Goal: Information Seeking & Learning: Learn about a topic

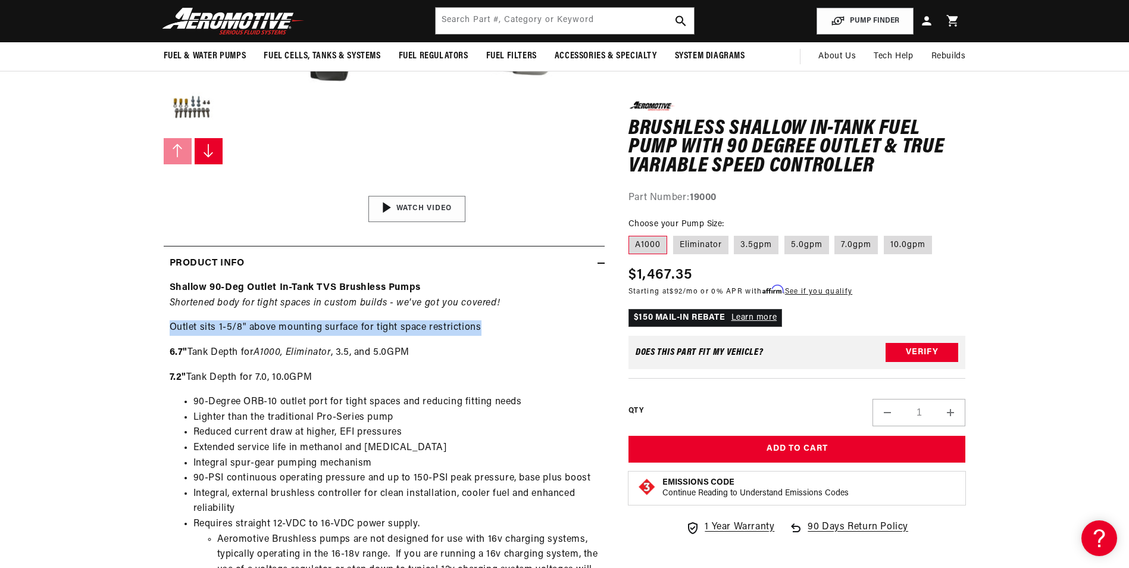
scroll to position [238, 0]
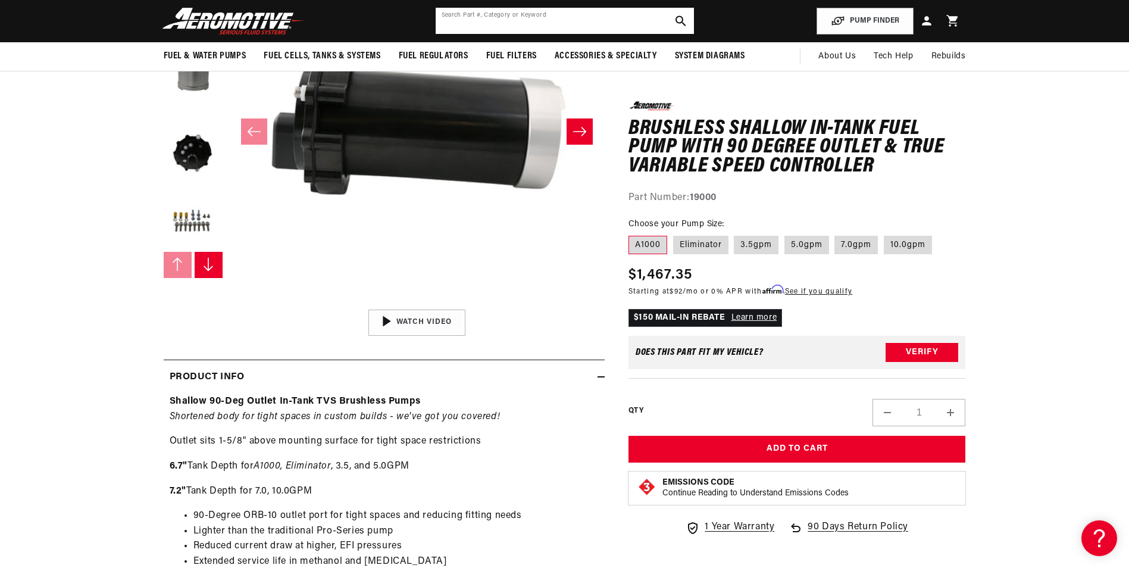
click at [514, 16] on input "text" at bounding box center [565, 21] width 258 height 26
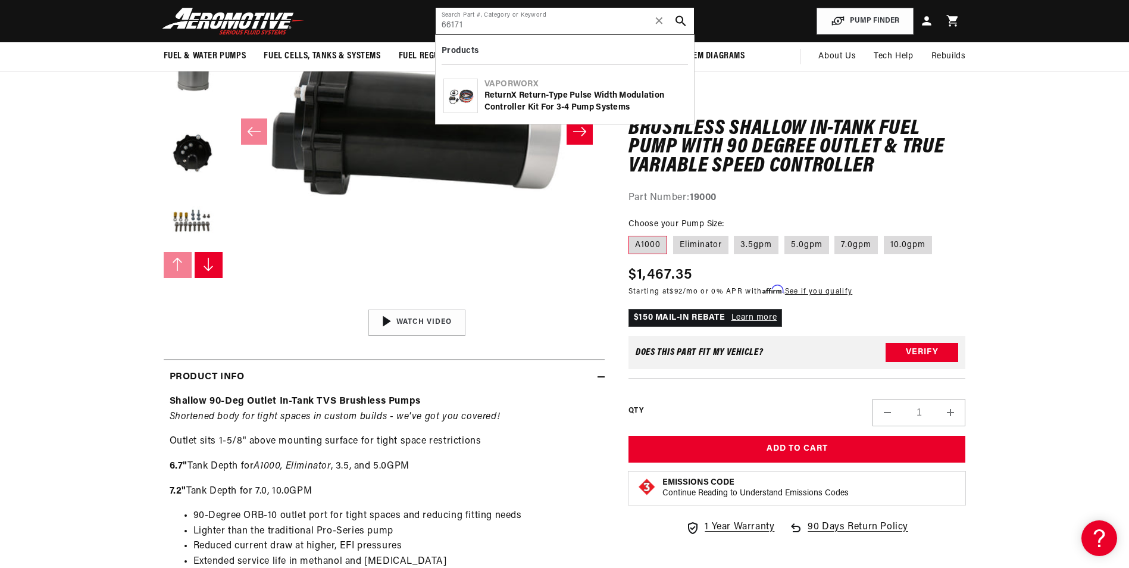
type input "66171"
click at [576, 99] on div "ReturnX Return-Type Pulse Width Modulation Controller Kit for 3-4 Pump Systems" at bounding box center [585, 101] width 202 height 23
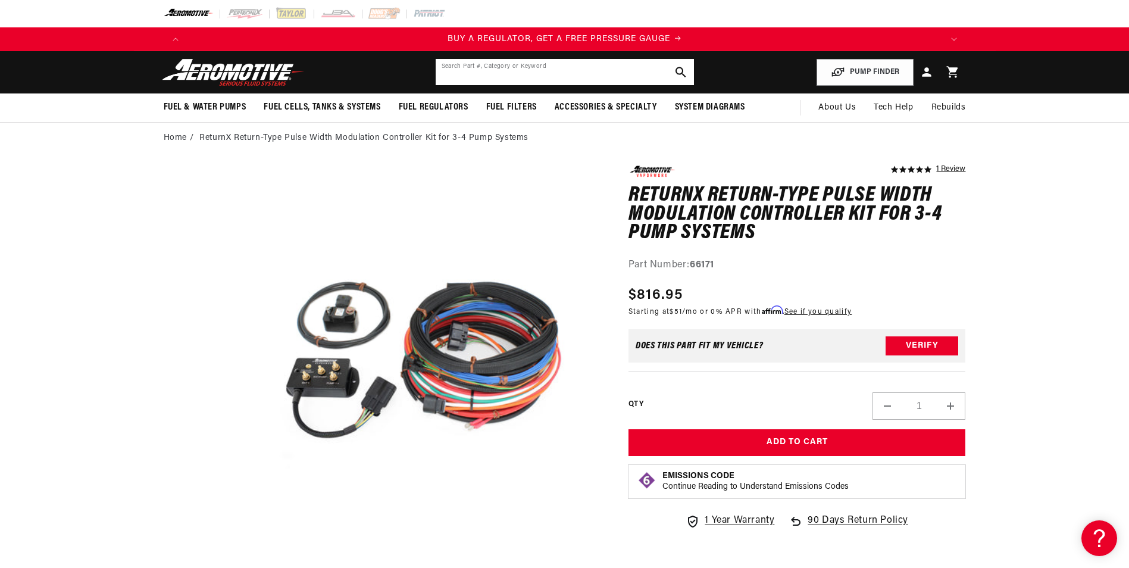
click at [514, 71] on input "text" at bounding box center [565, 72] width 258 height 26
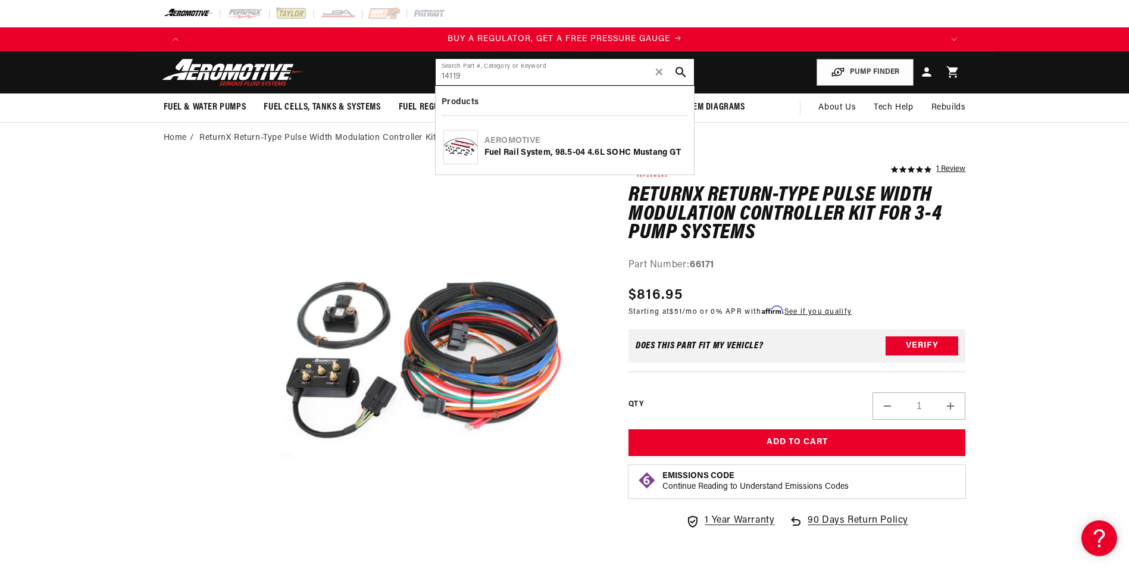
type input "14119"
click at [614, 145] on div "Aeromotive" at bounding box center [585, 141] width 202 height 12
click at [565, 155] on div "Fuel Rail System, 98.5-04 4.6L SOHC Mustang GT" at bounding box center [585, 153] width 202 height 12
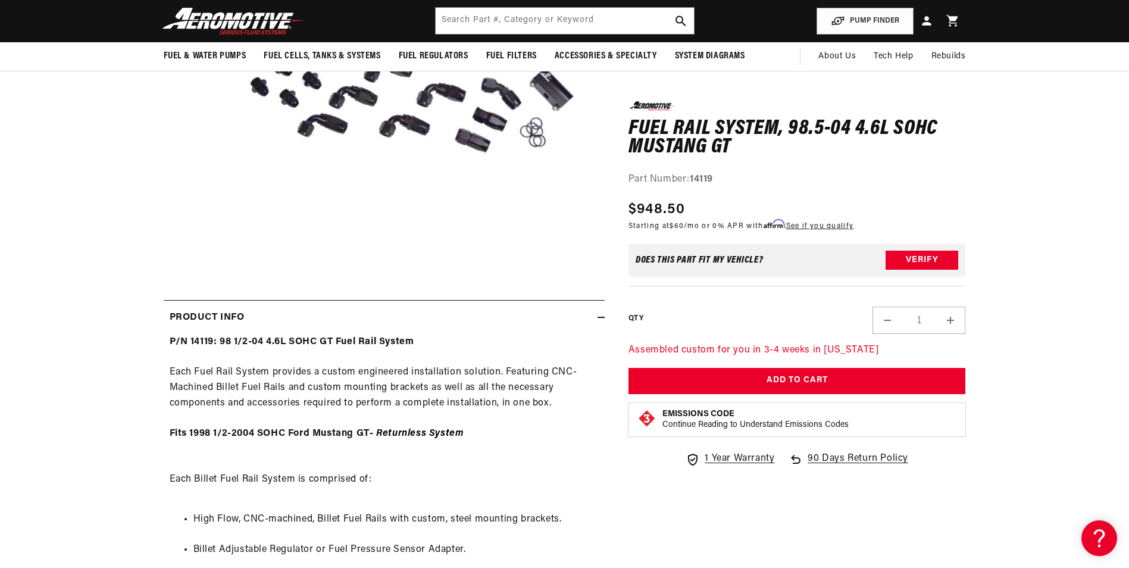
scroll to position [0, 2264]
click at [539, 15] on input "text" at bounding box center [565, 21] width 258 height 26
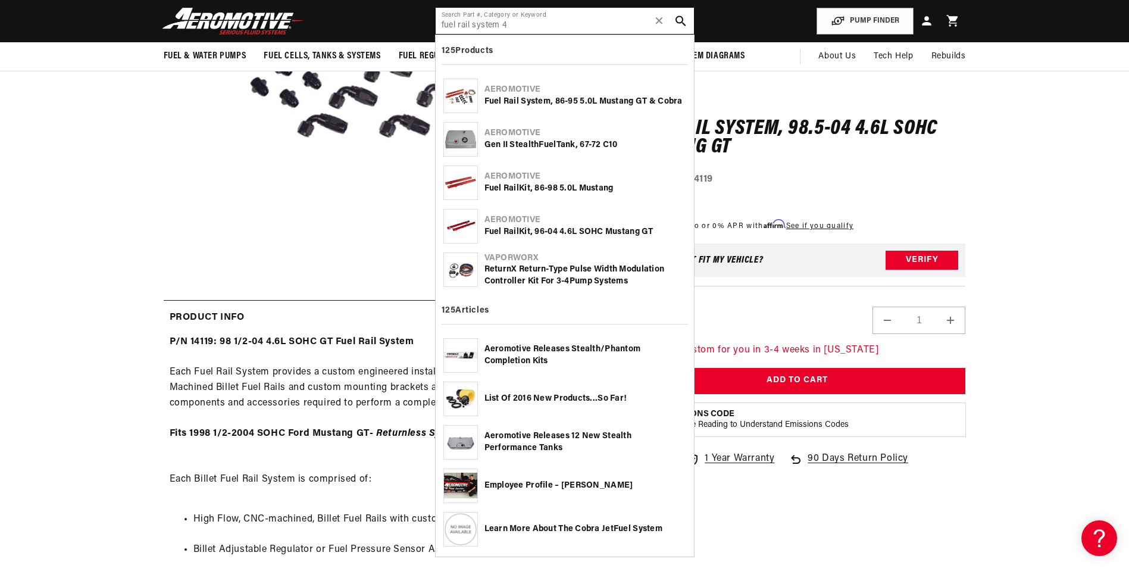
scroll to position [0, 0]
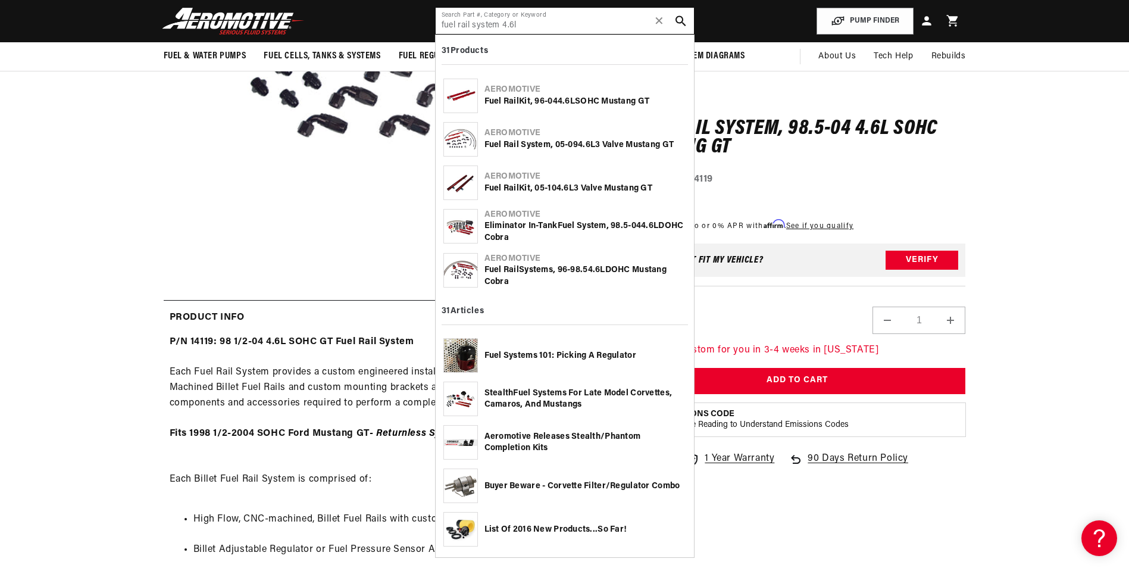
type input "fuel rail system 4.6l"
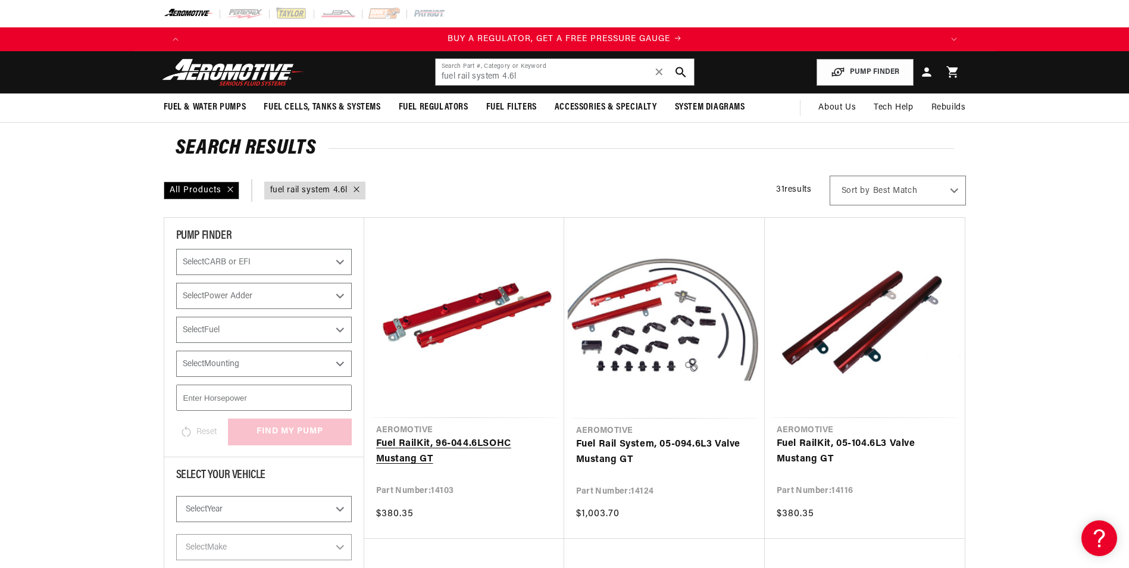
click at [499, 442] on link "Fuel Rail Kit, 96-04 4 . 6L SOHC Mustang GT" at bounding box center [464, 451] width 176 height 30
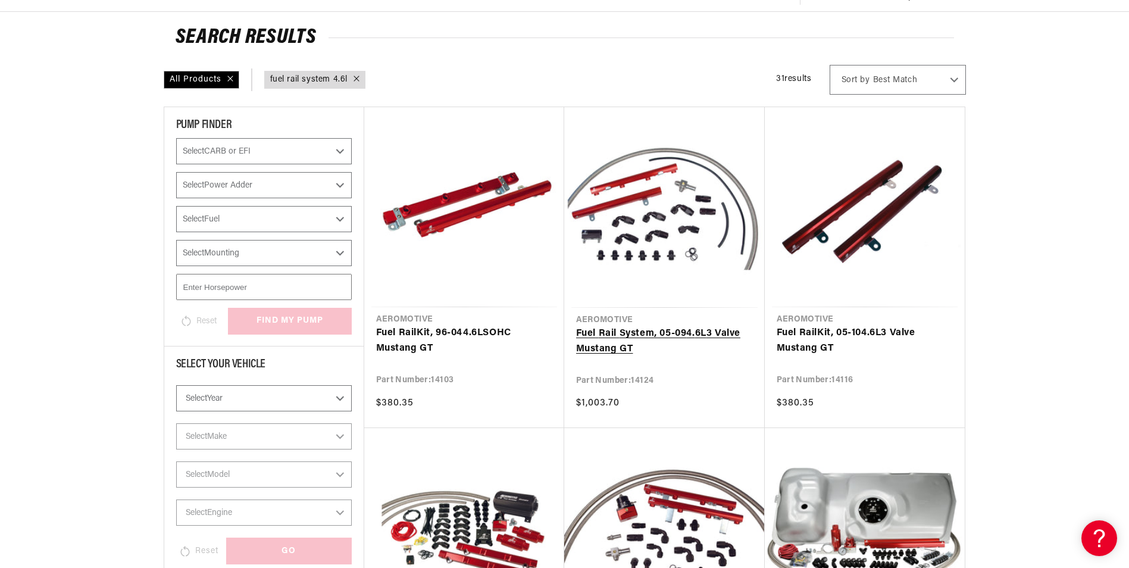
scroll to position [119, 0]
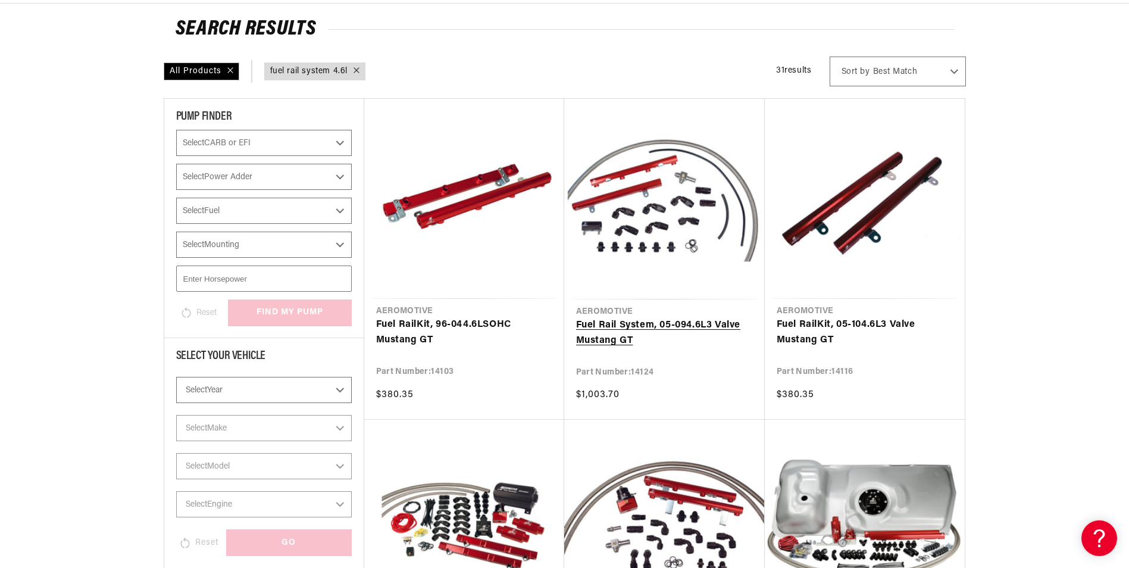
click at [639, 326] on link "Fuel Rail System , 05-09 4 . 6L 3 Valve Mustang GT" at bounding box center [664, 333] width 177 height 30
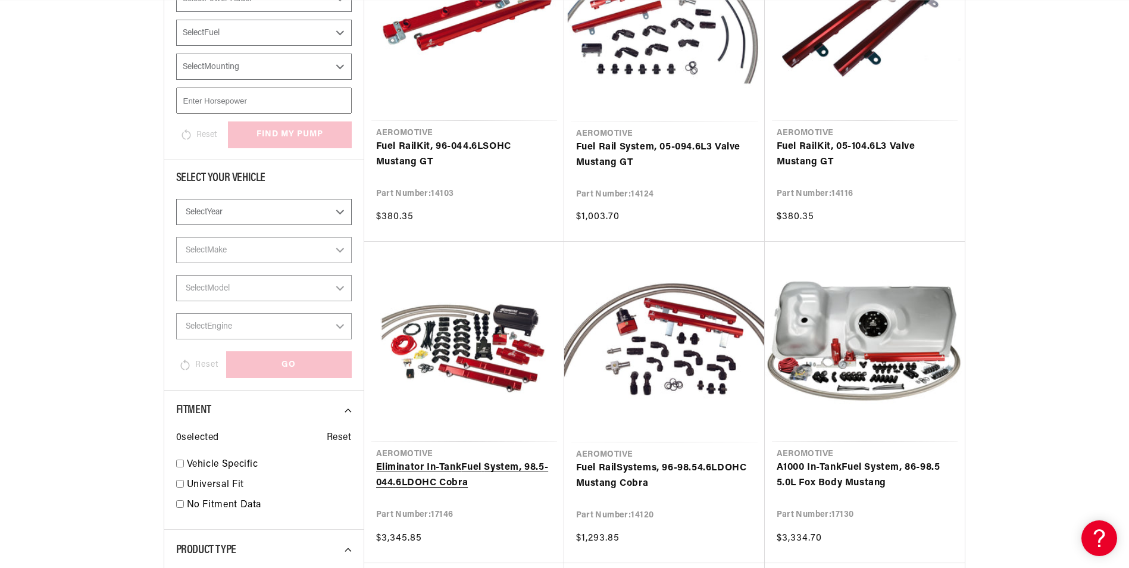
scroll to position [0, 2264]
click at [643, 470] on link "Fuel Rail Systems, 96-98.5 4 . 6L DOHC Mustang Cobra" at bounding box center [664, 475] width 177 height 30
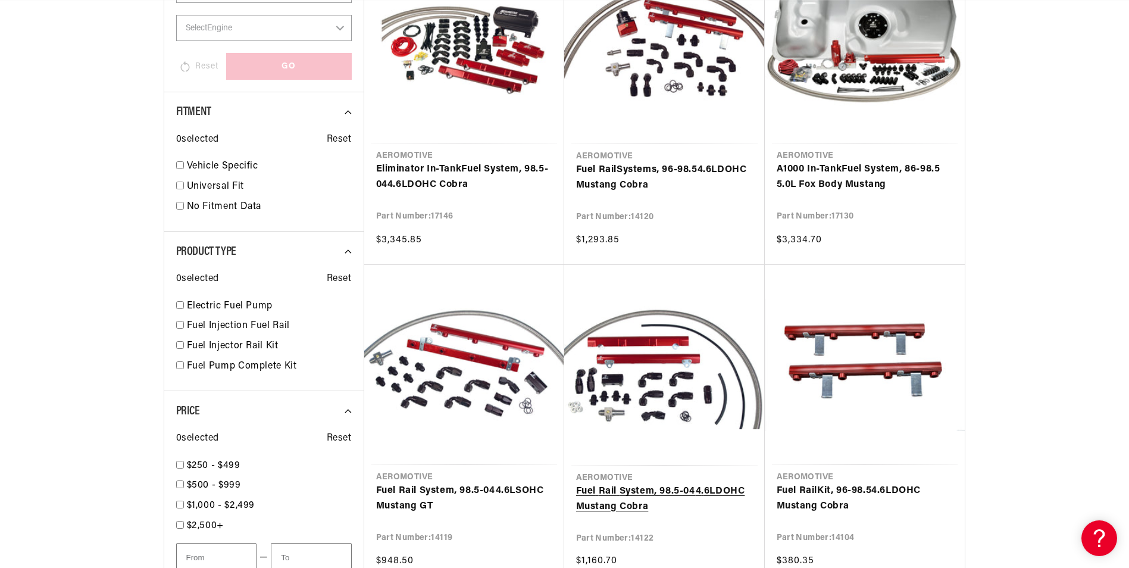
scroll to position [0, 755]
click at [462, 495] on link "Fuel Rail System , 98.5-04 4 . 6L SOHC Mustang GT" at bounding box center [464, 498] width 176 height 30
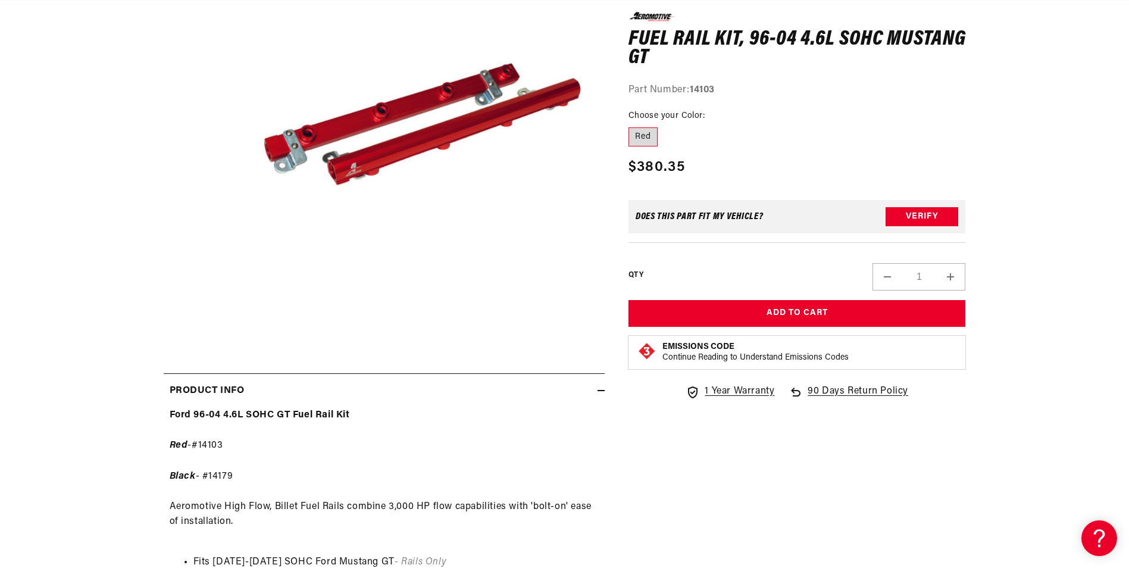
scroll to position [238, 0]
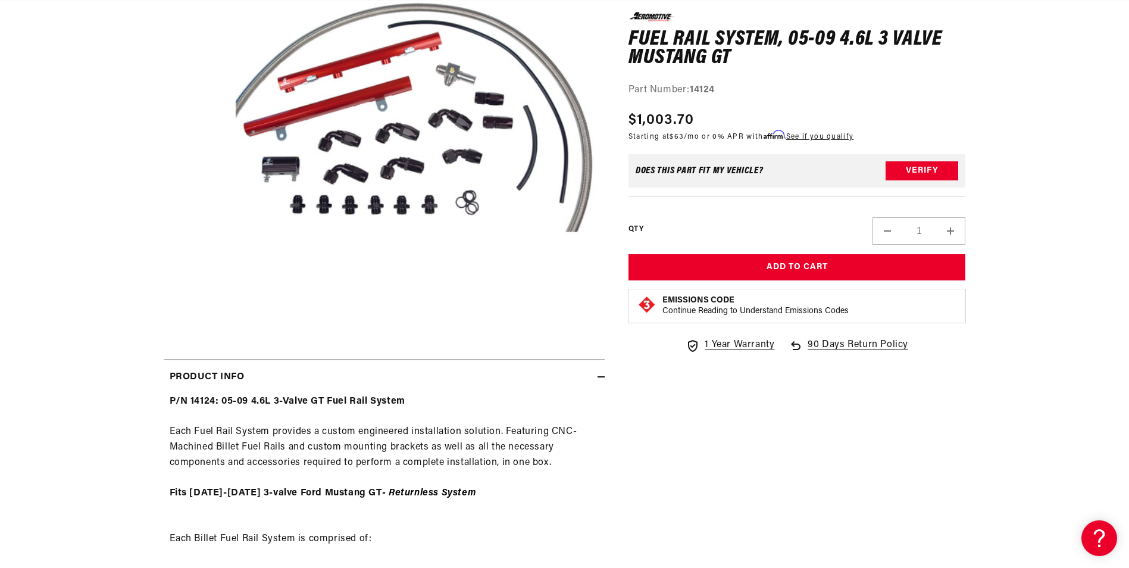
scroll to position [298, 0]
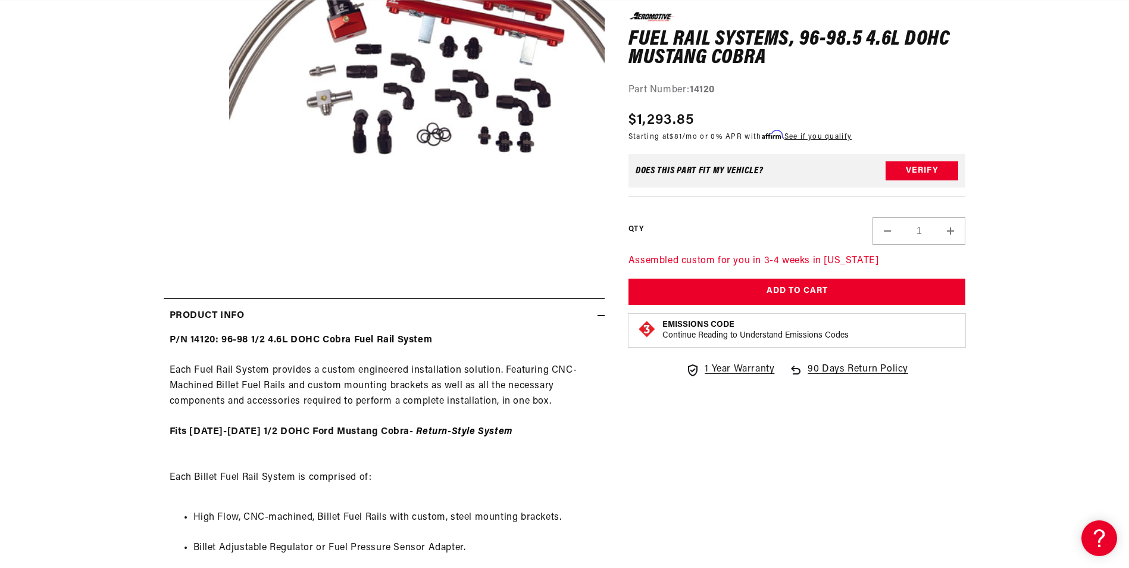
scroll to position [357, 0]
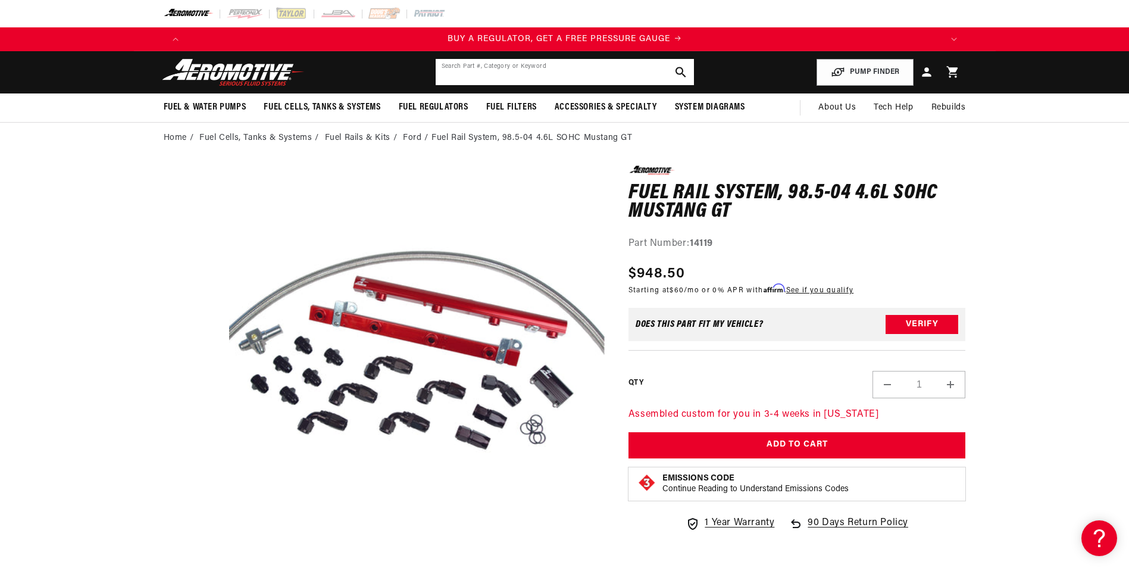
click at [532, 73] on input "text" at bounding box center [565, 72] width 258 height 26
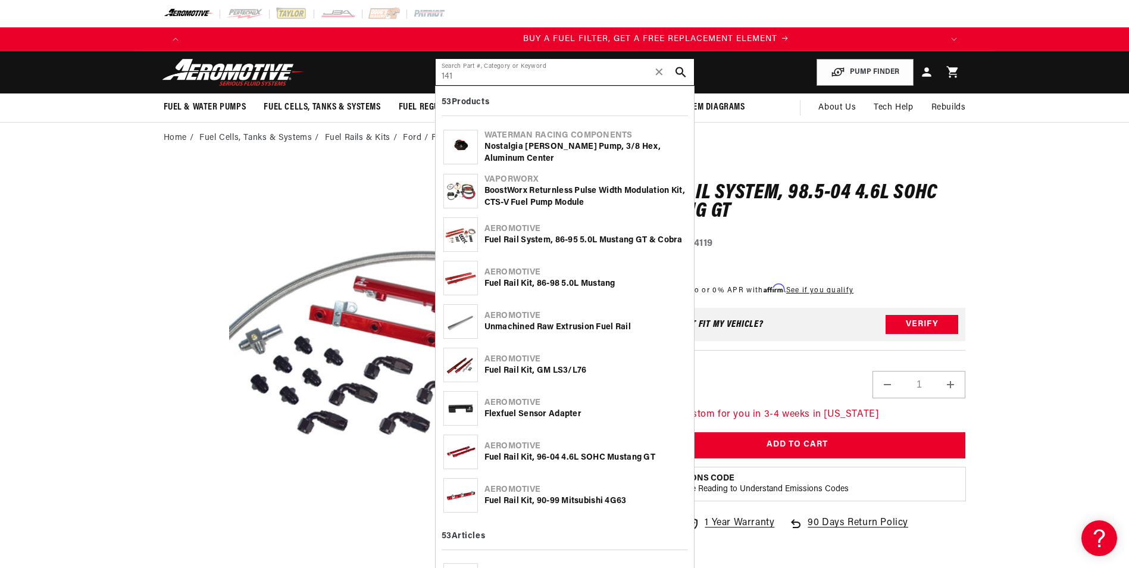
scroll to position [0, 755]
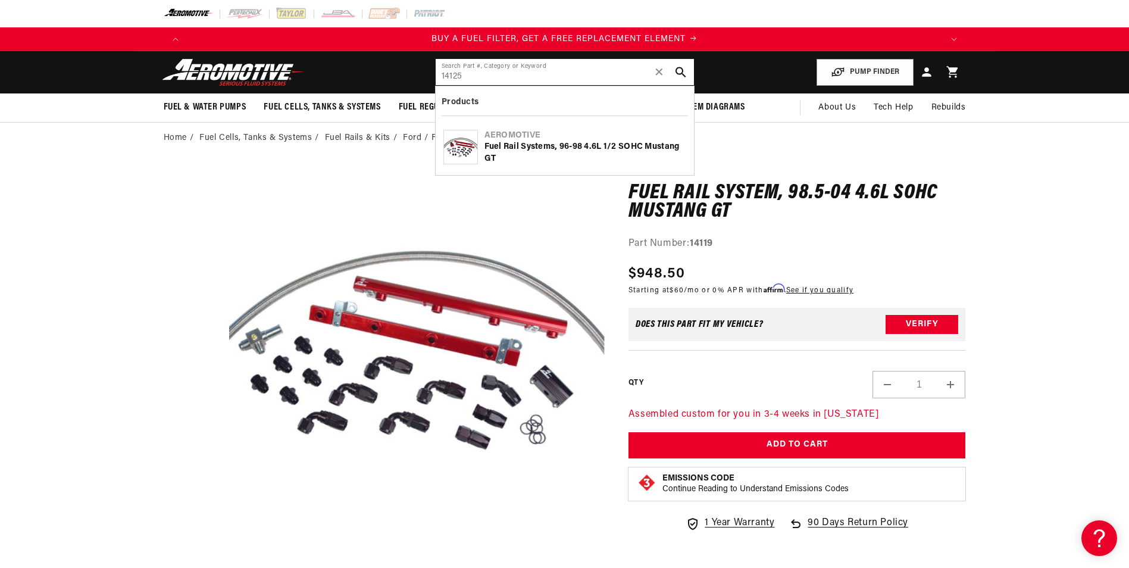
type input "14125"
click at [538, 145] on div "Fuel Rail Systems, 96-98 4.6L 1/2 SOHC Mustang GT" at bounding box center [585, 152] width 202 height 23
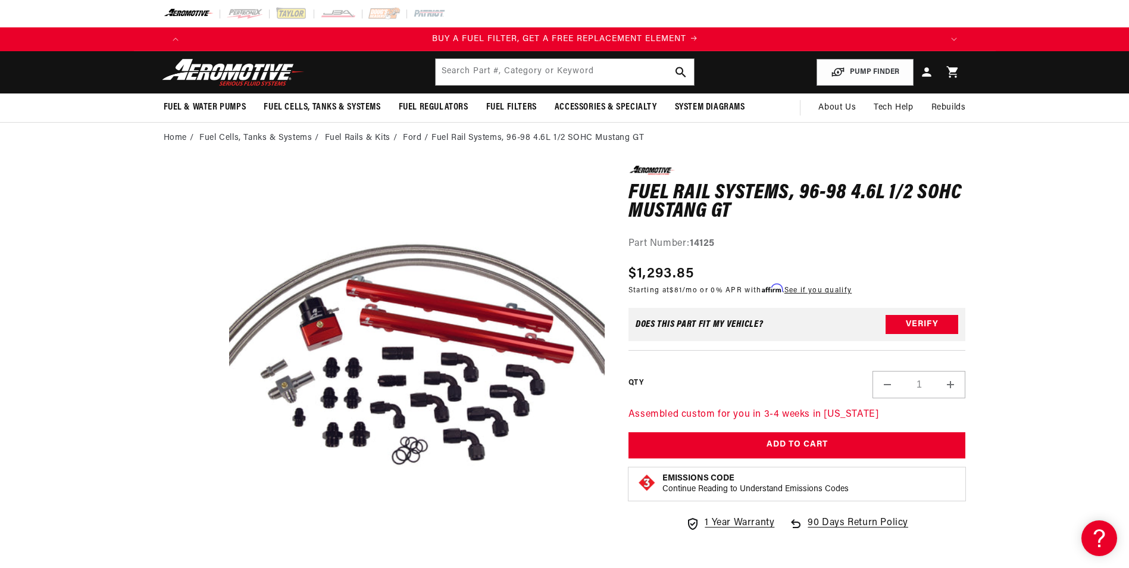
scroll to position [0, 755]
click at [511, 71] on input "text" at bounding box center [565, 72] width 258 height 26
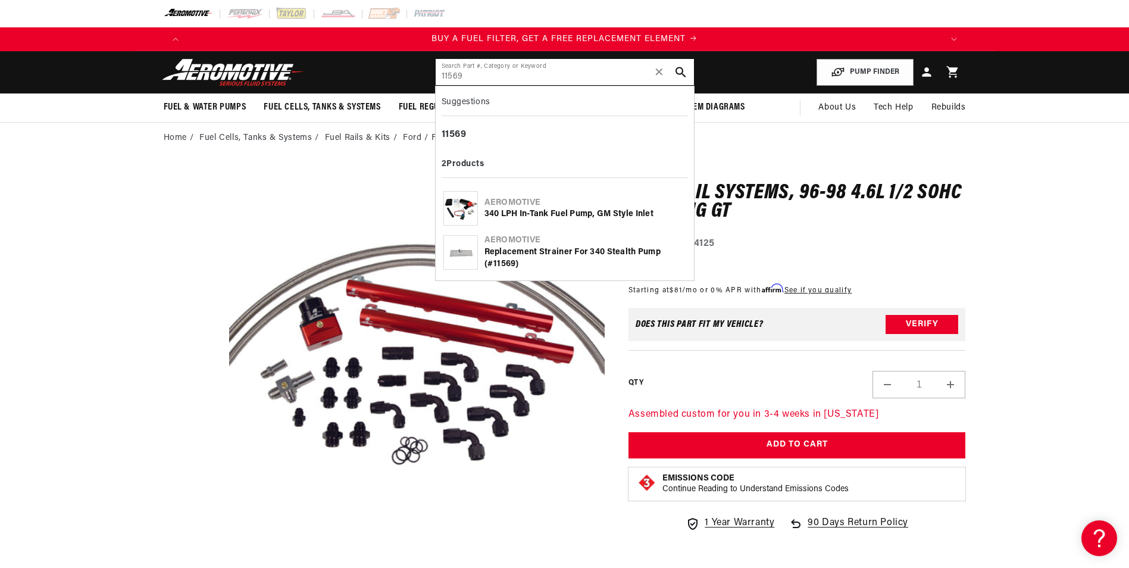
type input "11569"
click at [571, 223] on div "Aeromotive 340 LPH In-Tank Fuel Pump, GM Style Inlet" at bounding box center [565, 208] width 246 height 43
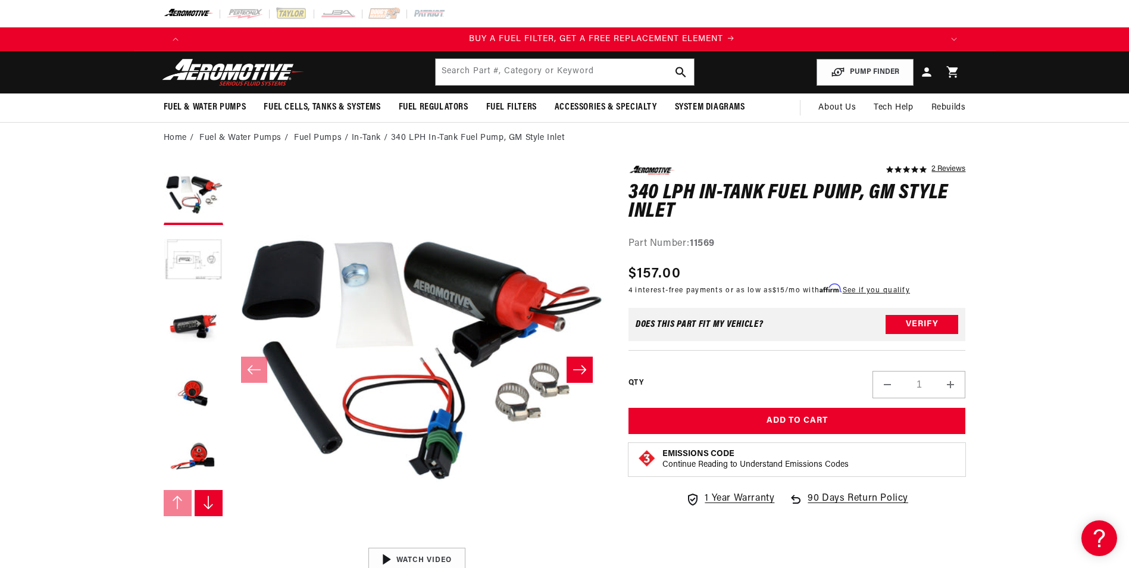
scroll to position [0, 755]
click at [556, 74] on input "text" at bounding box center [565, 72] width 258 height 26
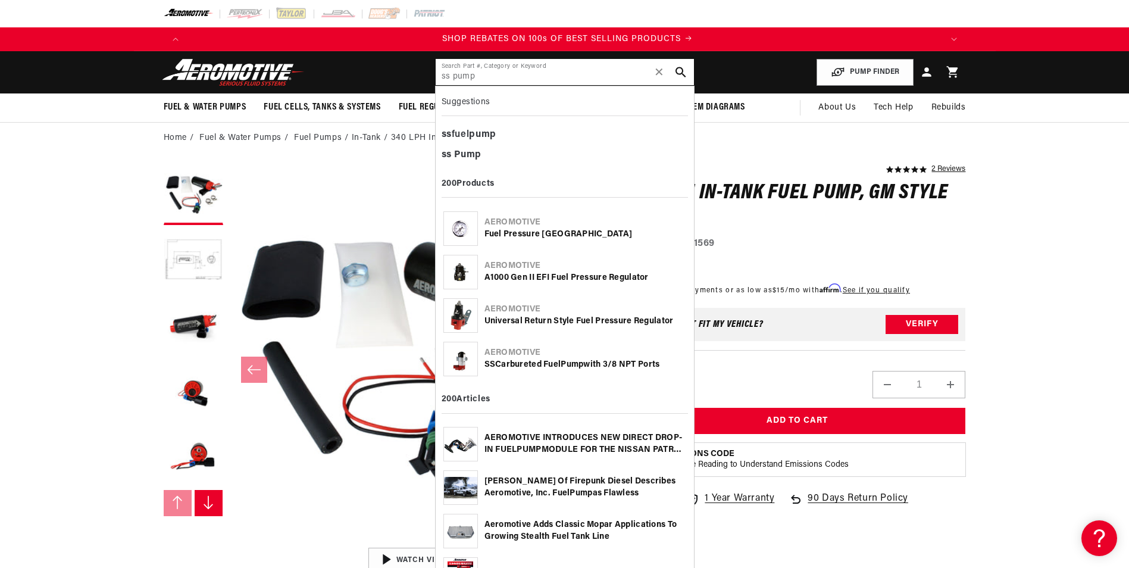
scroll to position [0, 1509]
type input "ss pump"
click at [571, 367] on b "Pump" at bounding box center [572, 364] width 23 height 9
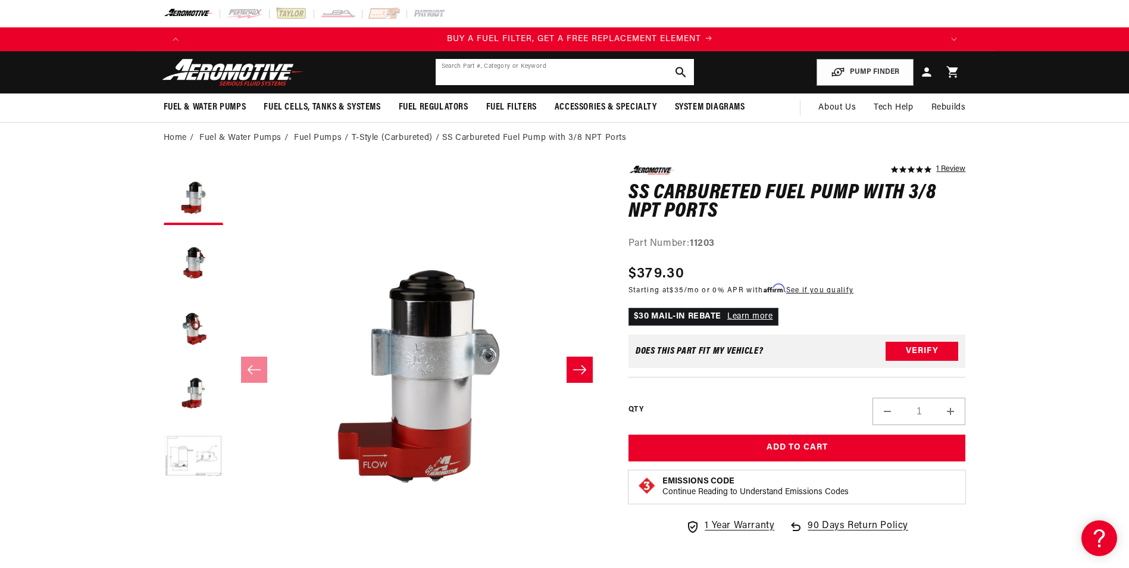
scroll to position [0, 755]
click at [527, 76] on input "text" at bounding box center [565, 72] width 258 height 26
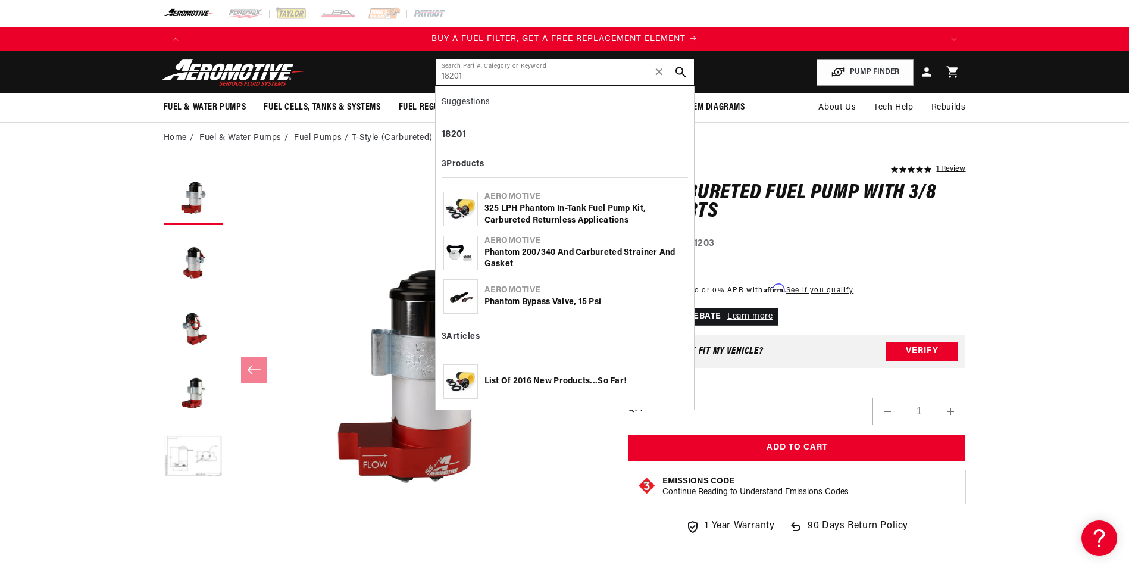
type input "18201"
click at [554, 202] on div "Aeromotive" at bounding box center [585, 197] width 202 height 12
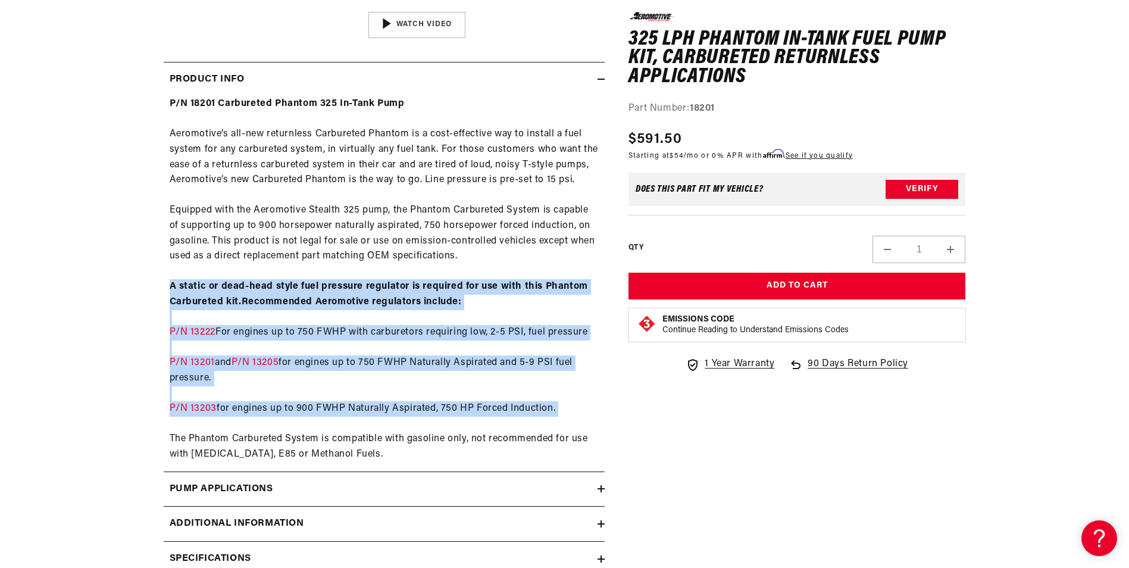
scroll to position [0, 1509]
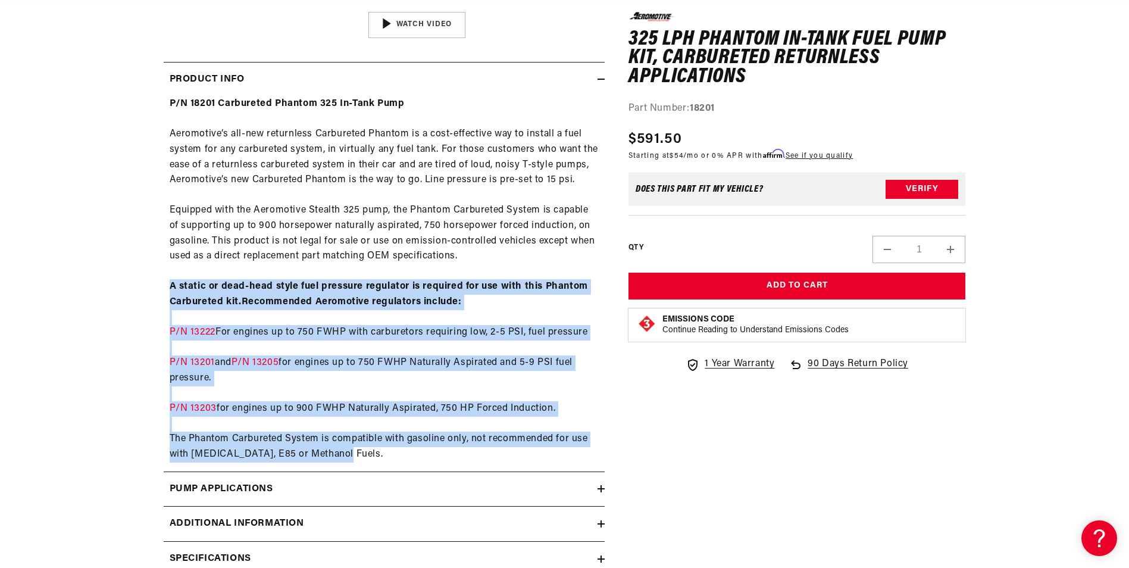
drag, startPoint x: 167, startPoint y: 281, endPoint x: 570, endPoint y: 452, distance: 437.9
click at [570, 452] on div "P/N 18201 Carbureted Phantom 325 In-Tank Pump Aeromotive’s all-new returnless C…" at bounding box center [384, 278] width 441 height 365
copy div "A static or dead-head style fuel pressure regulator is required for use with th…"
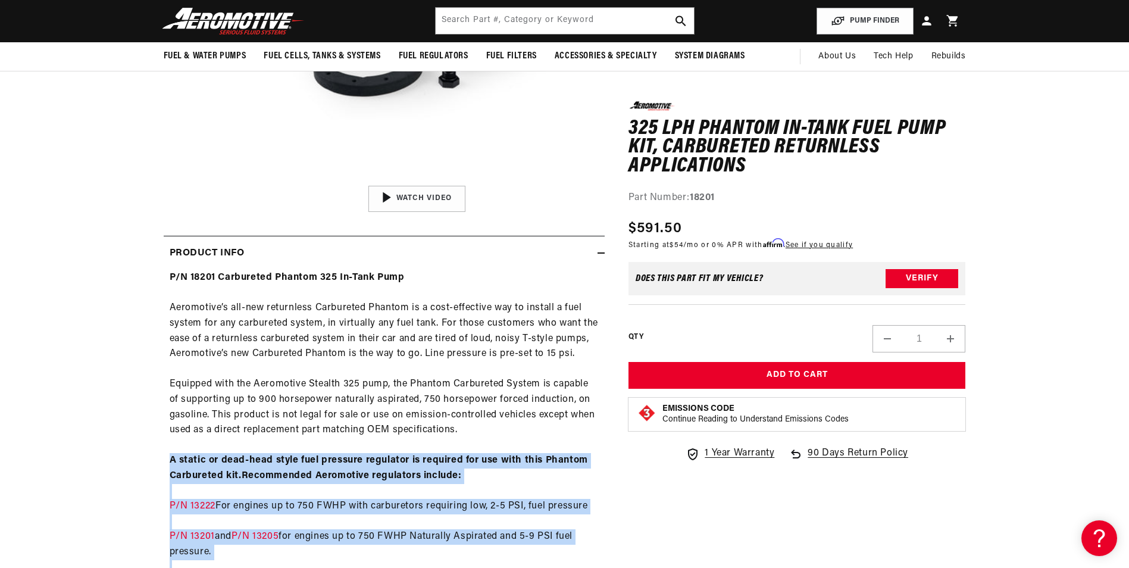
scroll to position [238, 0]
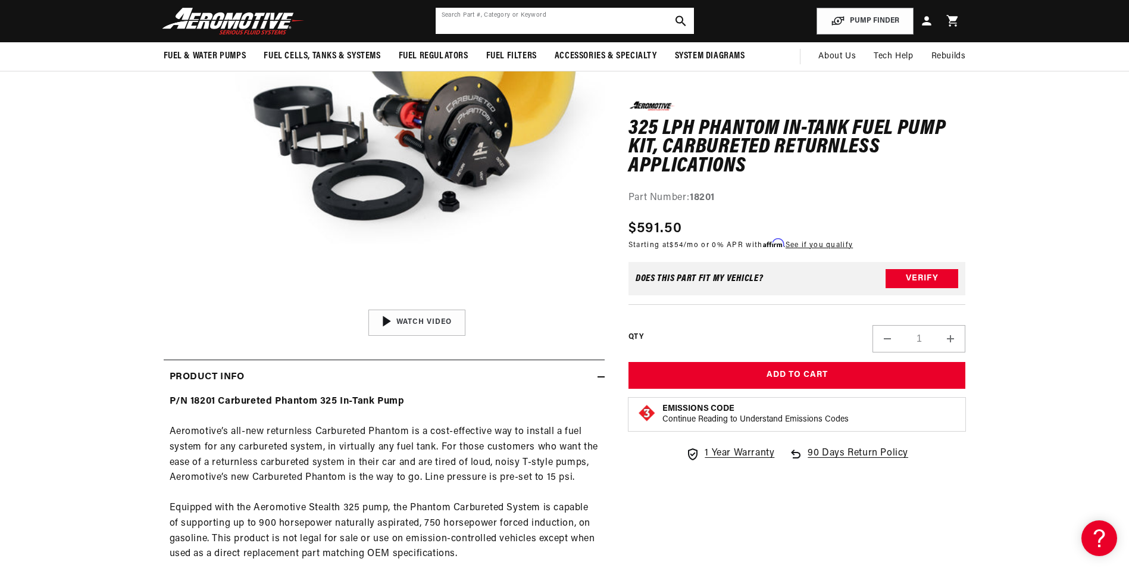
click at [516, 21] on input "text" at bounding box center [565, 21] width 258 height 26
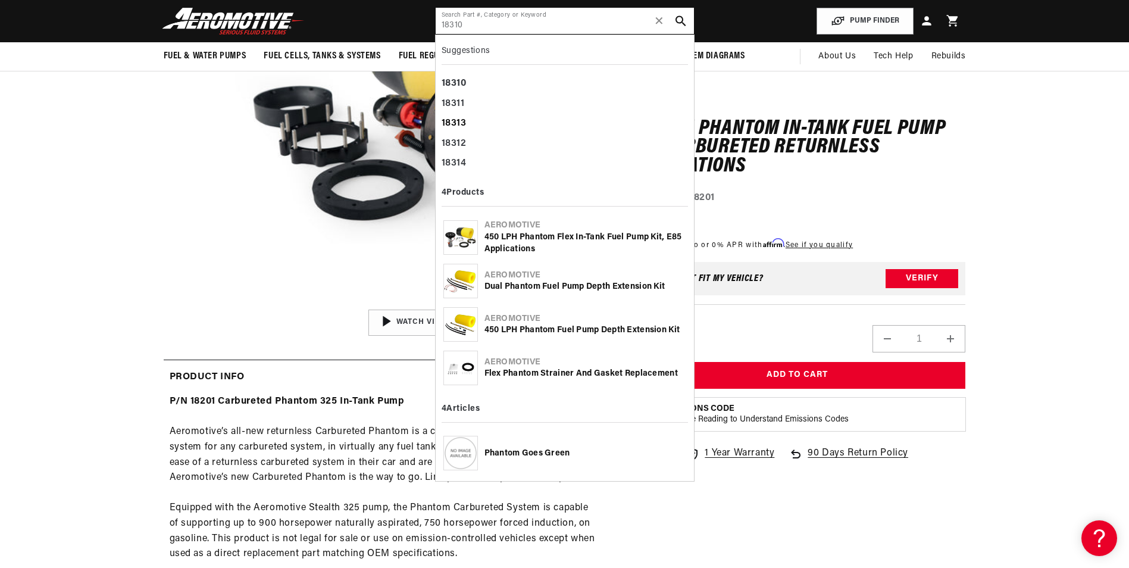
scroll to position [0, 755]
type input "18310"
drag, startPoint x: 531, startPoint y: 245, endPoint x: 526, endPoint y: 229, distance: 16.8
click at [526, 229] on div "Aeromotive 450 LPH Phantom Flex In-Tank Fuel Pump Kit, E85 Applications" at bounding box center [585, 237] width 202 height 35
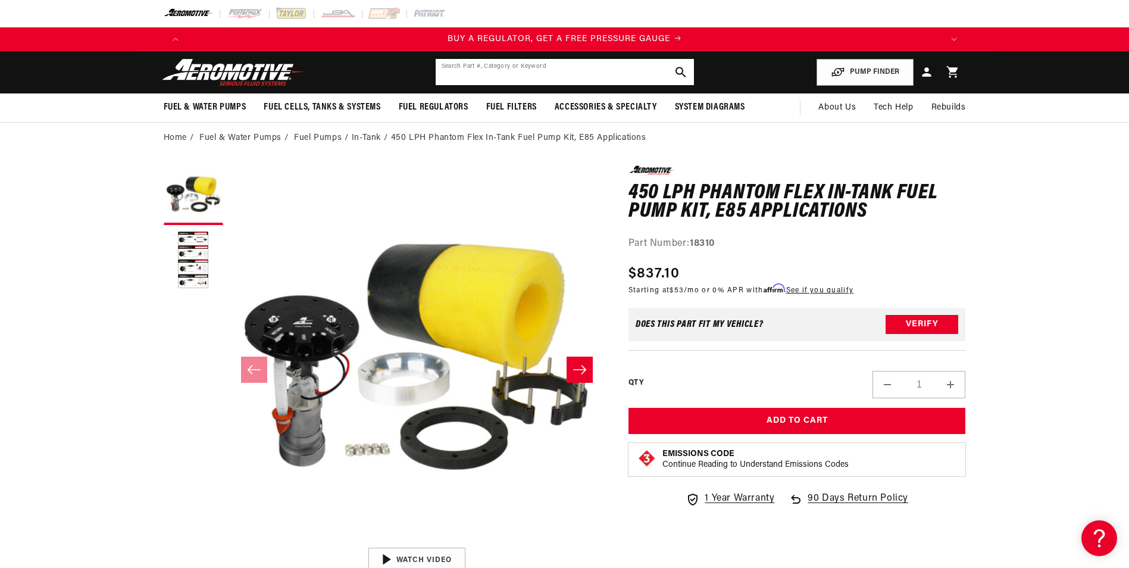
click at [500, 73] on input "text" at bounding box center [565, 72] width 258 height 26
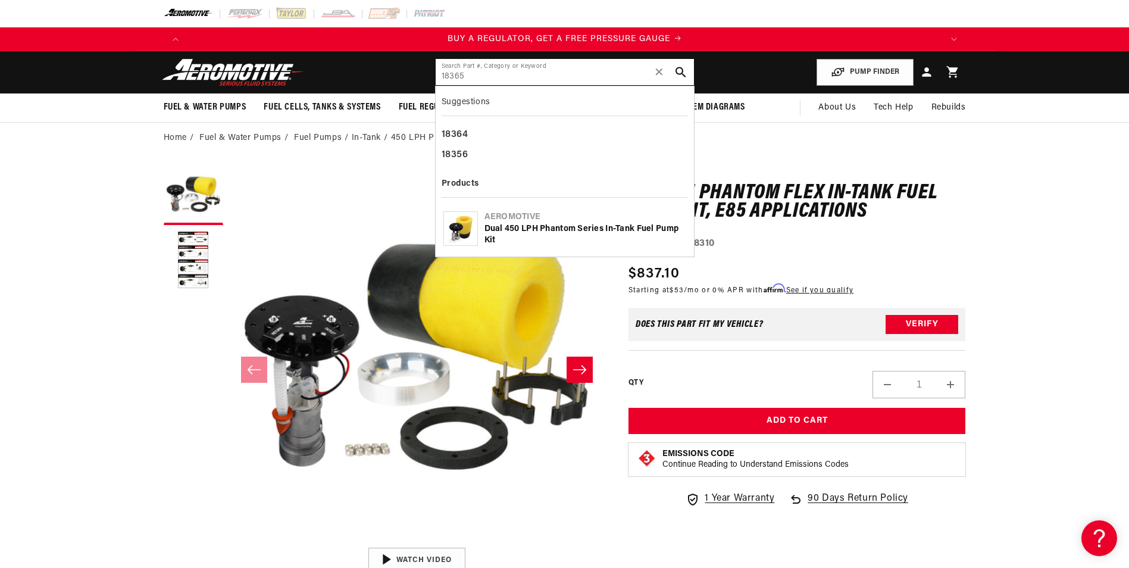
type input "18365"
click at [532, 232] on div "Dual 450 LPH Phantom Series In-Tank Fuel Pump Kit" at bounding box center [585, 234] width 202 height 23
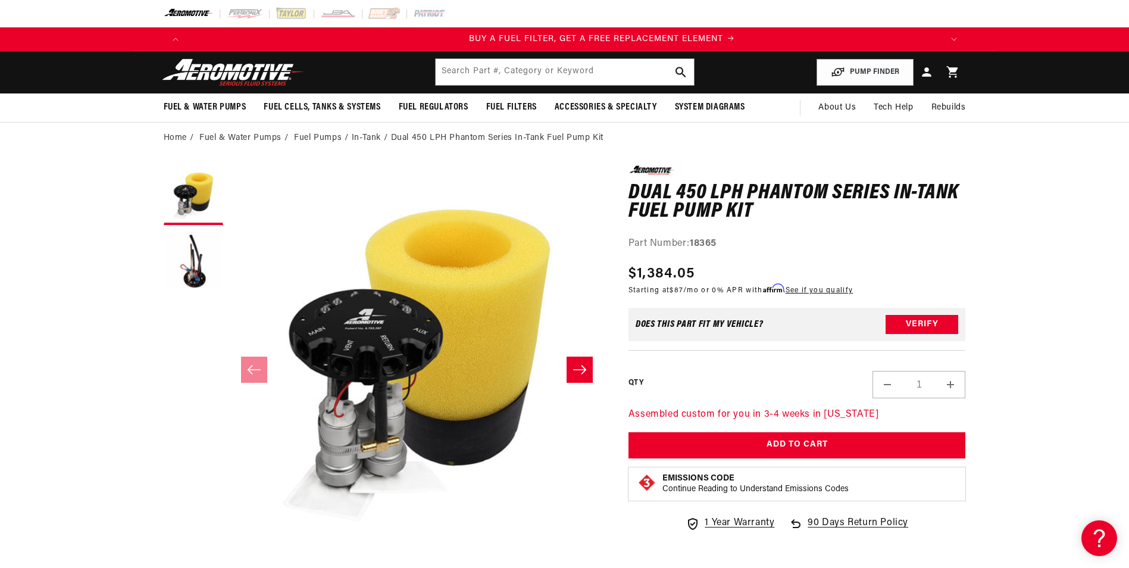
scroll to position [0, 755]
click at [483, 79] on input "text" at bounding box center [565, 72] width 258 height 26
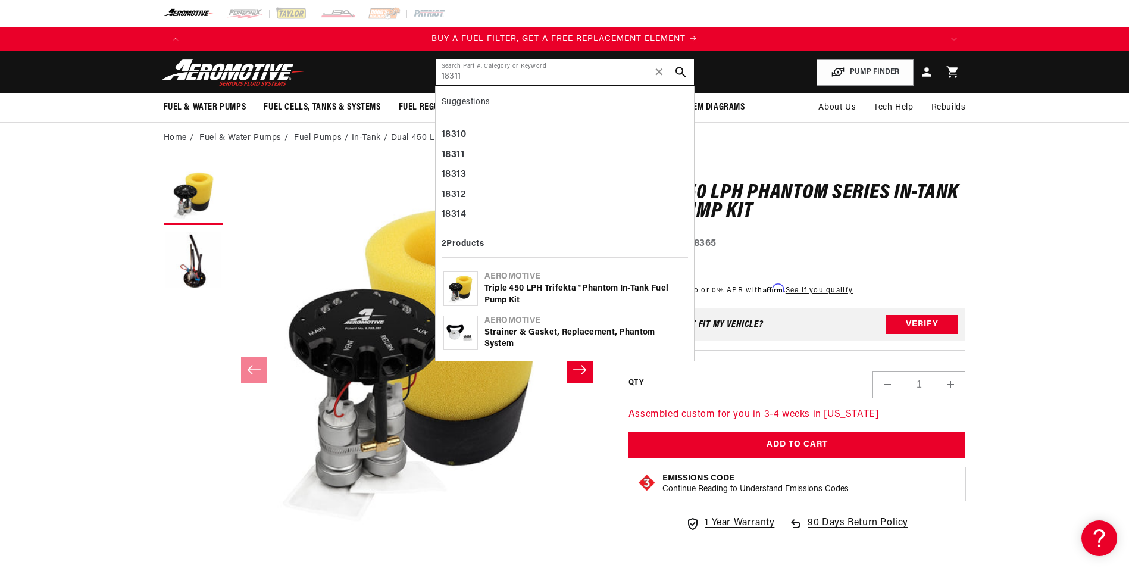
type input "18311"
click at [527, 290] on div "Triple 450 LPH Trifekta™ Phantom In-Tank Fuel Pump Kit" at bounding box center [585, 294] width 202 height 23
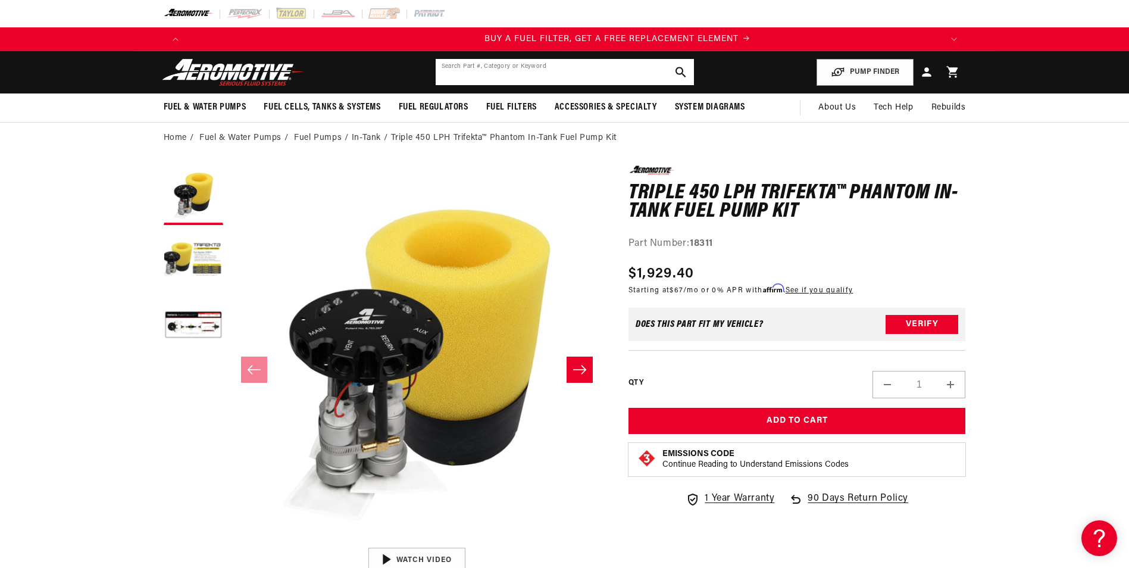
scroll to position [0, 755]
click at [508, 69] on input "text" at bounding box center [565, 72] width 258 height 26
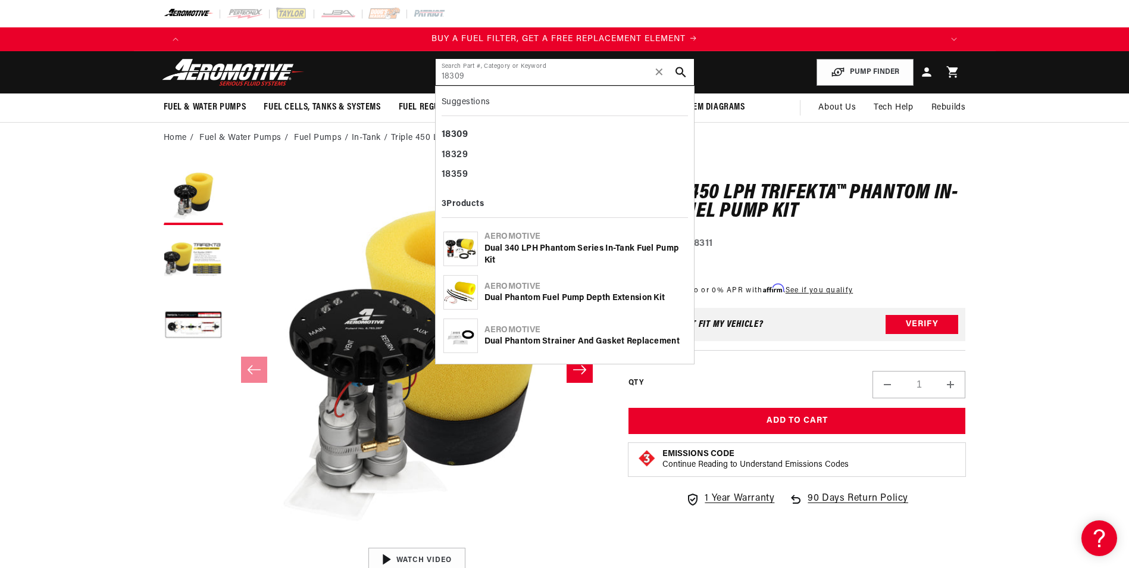
type input "18309"
click at [613, 255] on div "Dual 340 LPH Phantom Series In-Tank Fuel Pump Kit" at bounding box center [585, 254] width 202 height 23
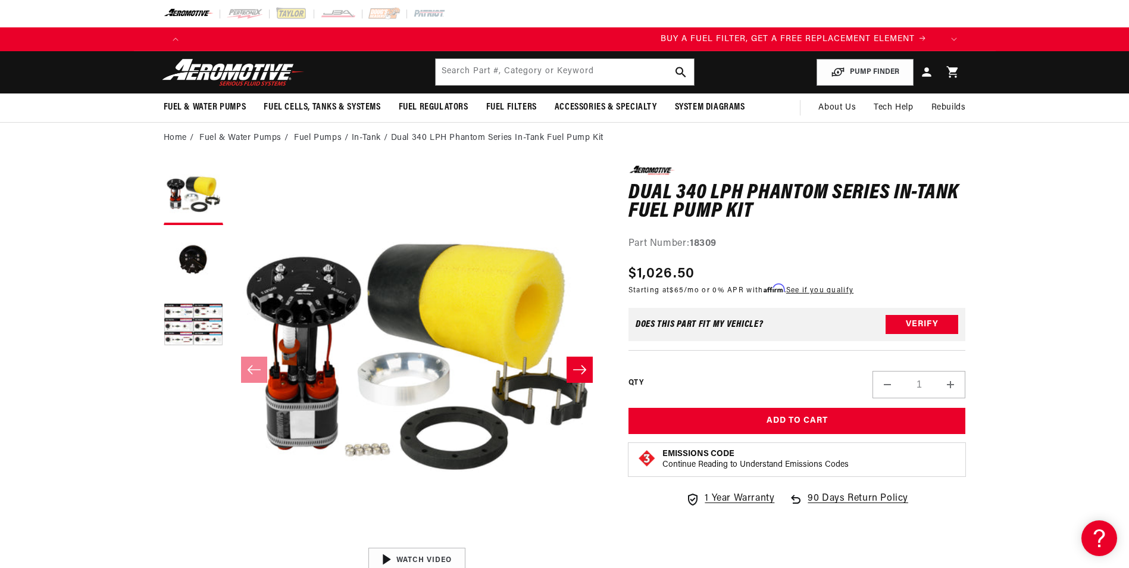
scroll to position [0, 755]
click at [489, 66] on input "text" at bounding box center [565, 72] width 258 height 26
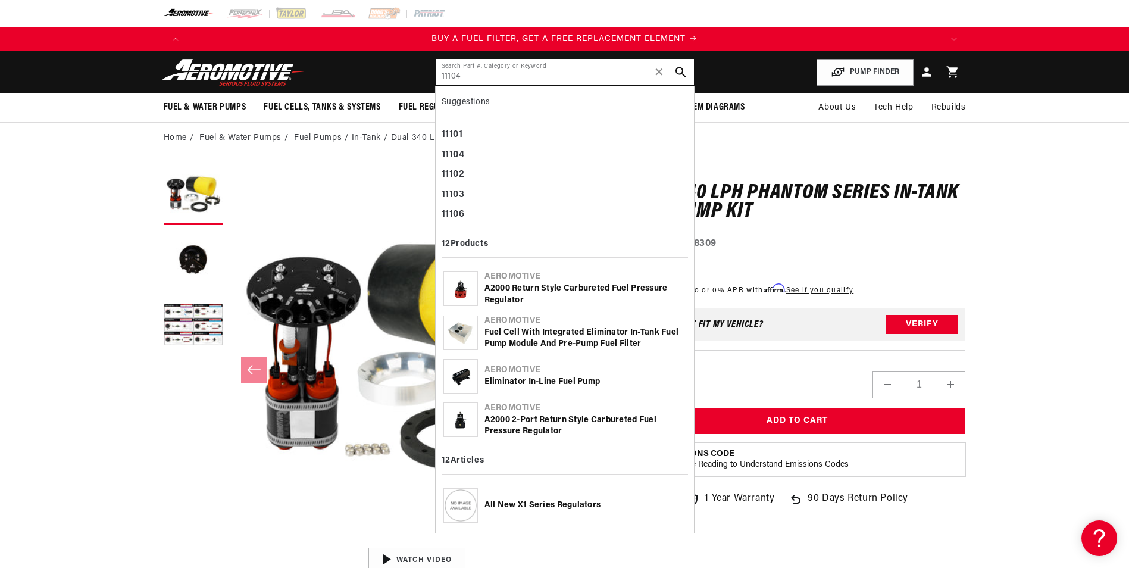
type input "11104"
click at [512, 383] on div "Eliminator In-Line Fuel Pump" at bounding box center [585, 382] width 202 height 12
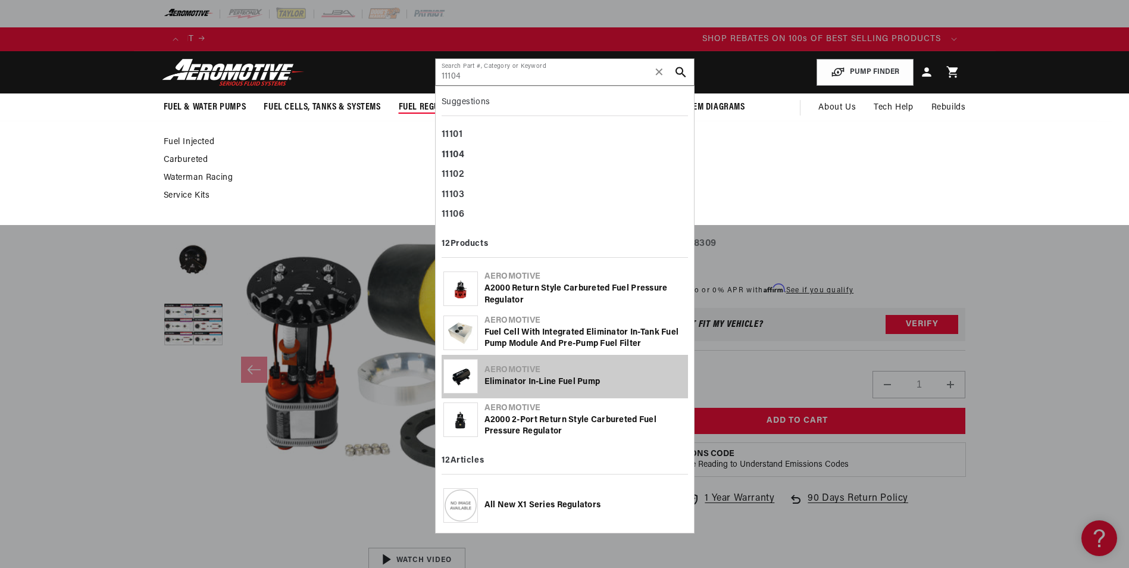
scroll to position [0, 1439]
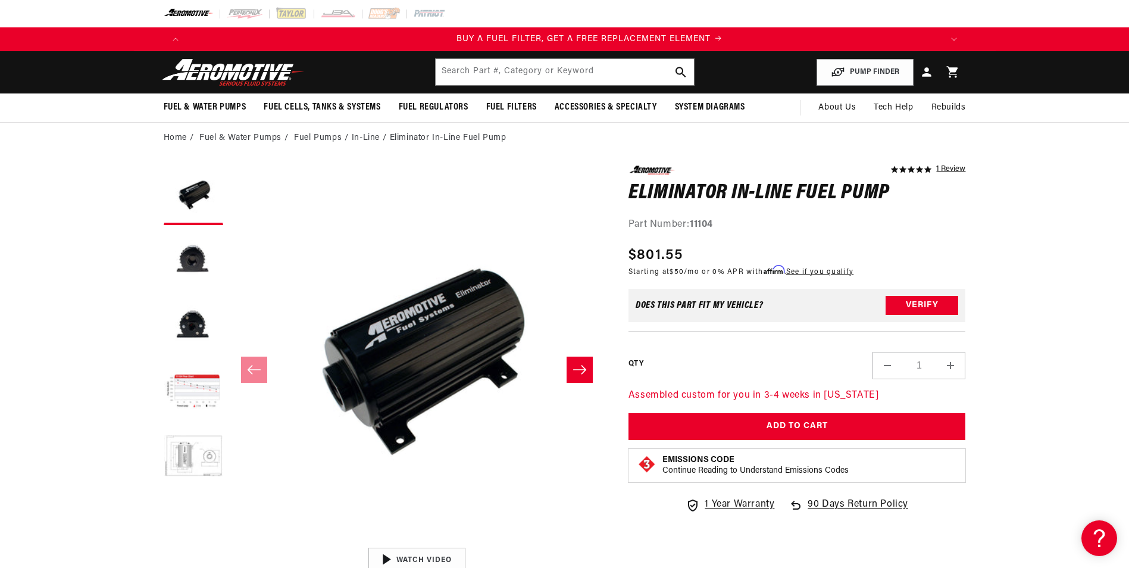
scroll to position [0, 755]
click at [534, 68] on input "text" at bounding box center [565, 72] width 258 height 26
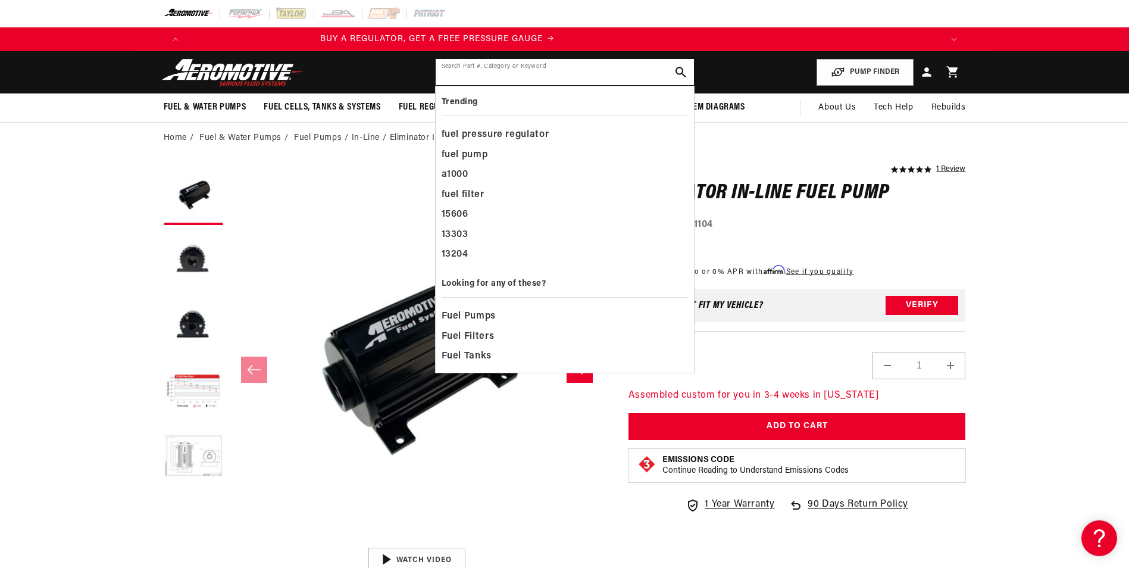
scroll to position [0, 0]
click at [522, 76] on input "text" at bounding box center [565, 72] width 258 height 26
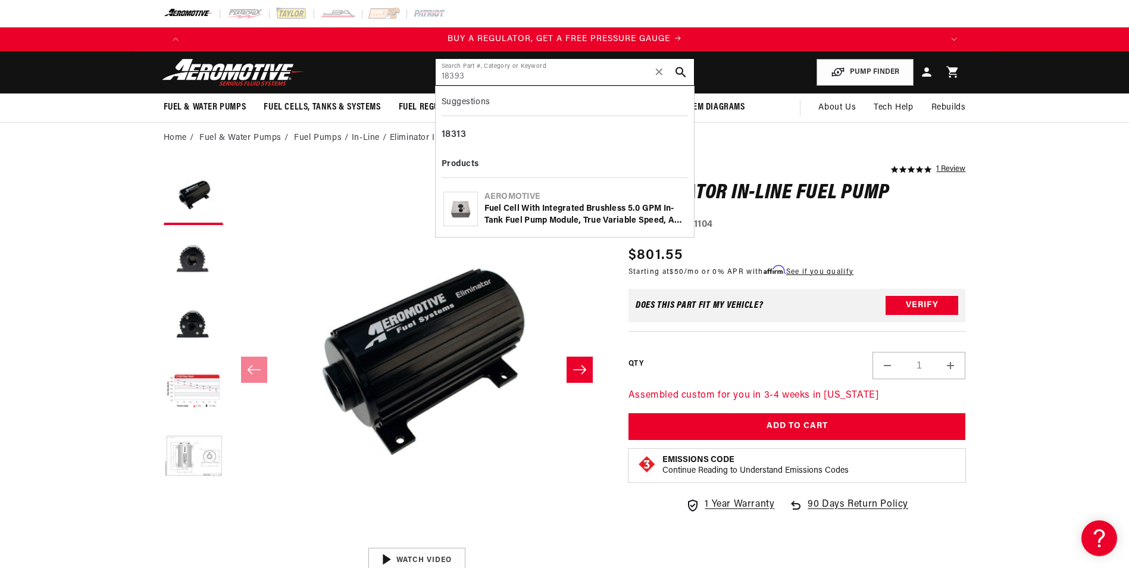
type input "18393"
click at [571, 212] on div "Fuel Cell with Integrated Brushless 5.0 GPM In-Tank Fuel Pump Module, True Vari…" at bounding box center [585, 214] width 202 height 23
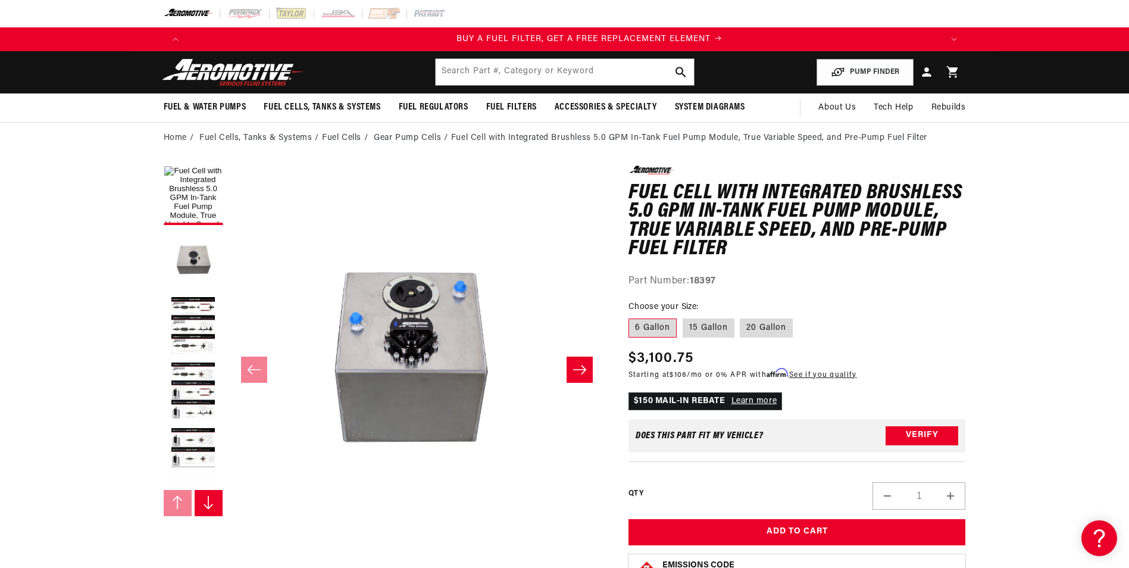
scroll to position [0, 755]
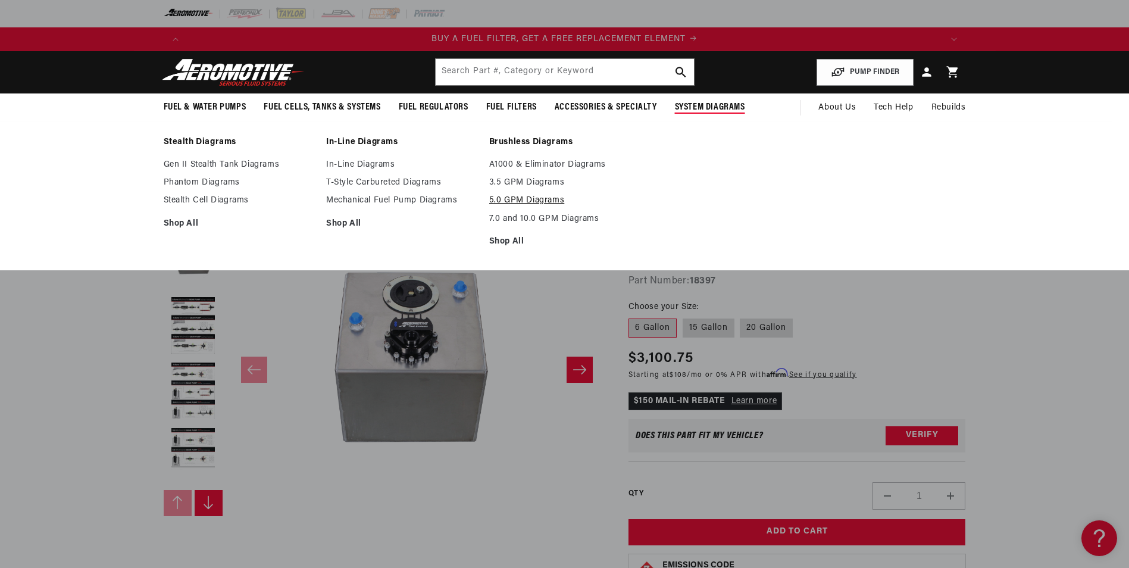
click at [545, 197] on link "5.0 GPM Diagrams" at bounding box center [564, 200] width 151 height 11
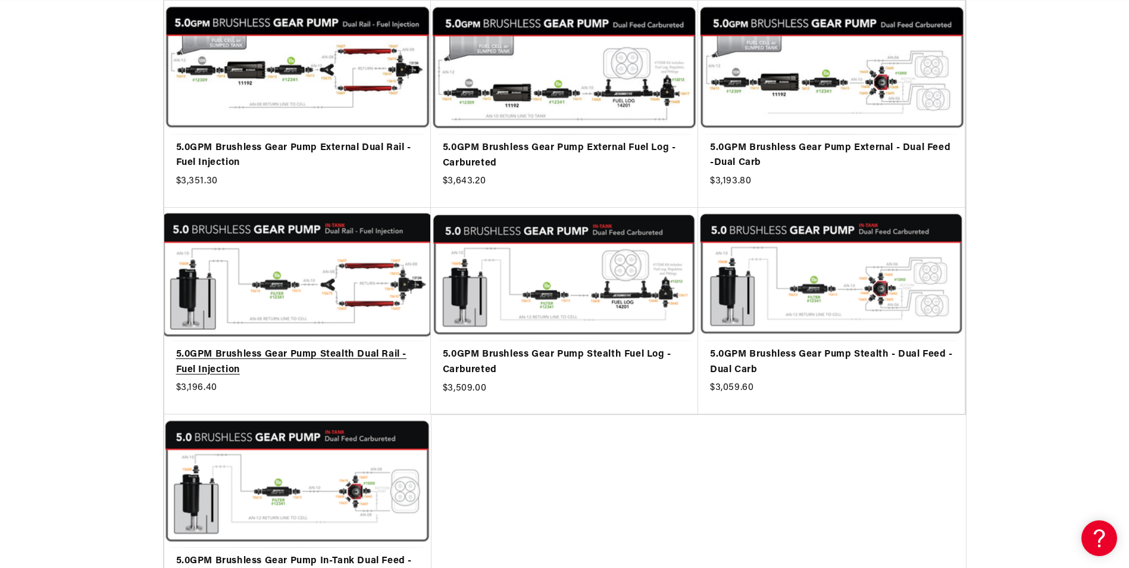
scroll to position [298, 0]
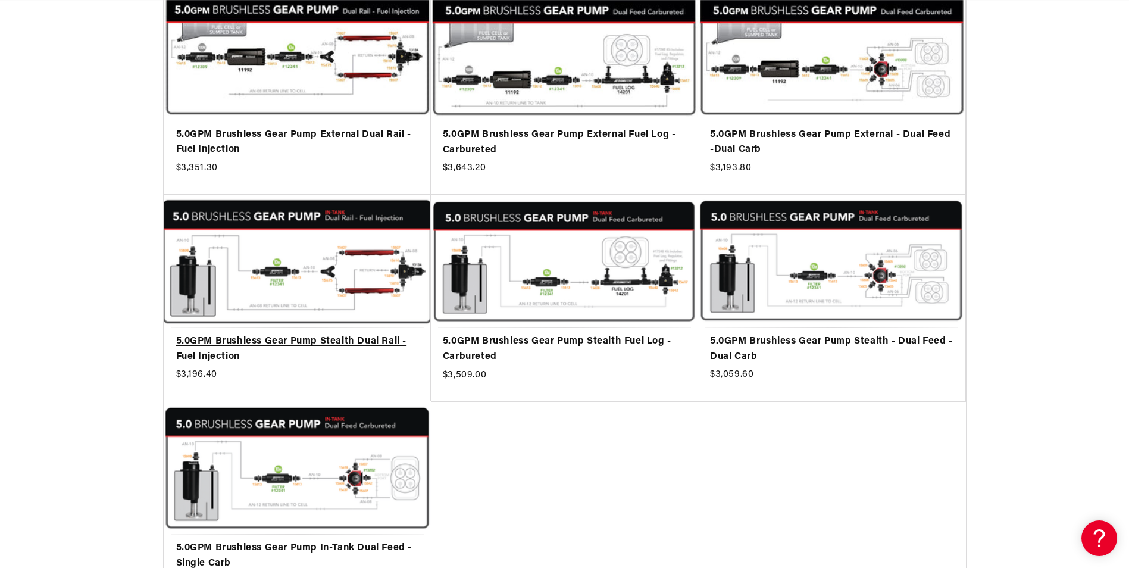
click at [284, 337] on link "5.0GPM Brushless Gear Pump Stealth Dual Rail - Fuel Injection" at bounding box center [297, 349] width 243 height 30
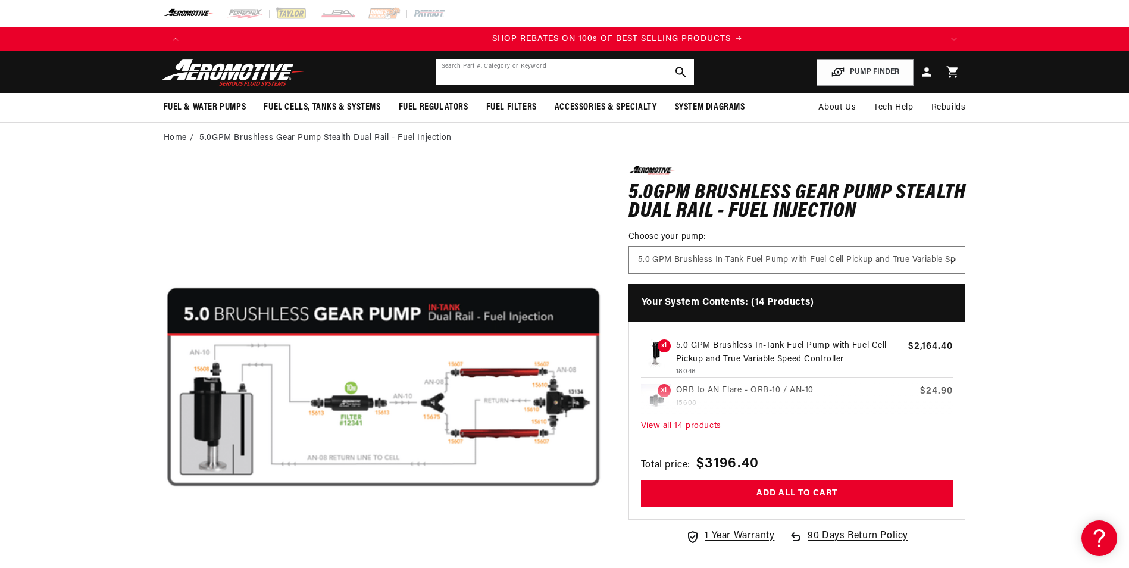
scroll to position [0, 1509]
click at [473, 62] on input "text" at bounding box center [565, 72] width 258 height 26
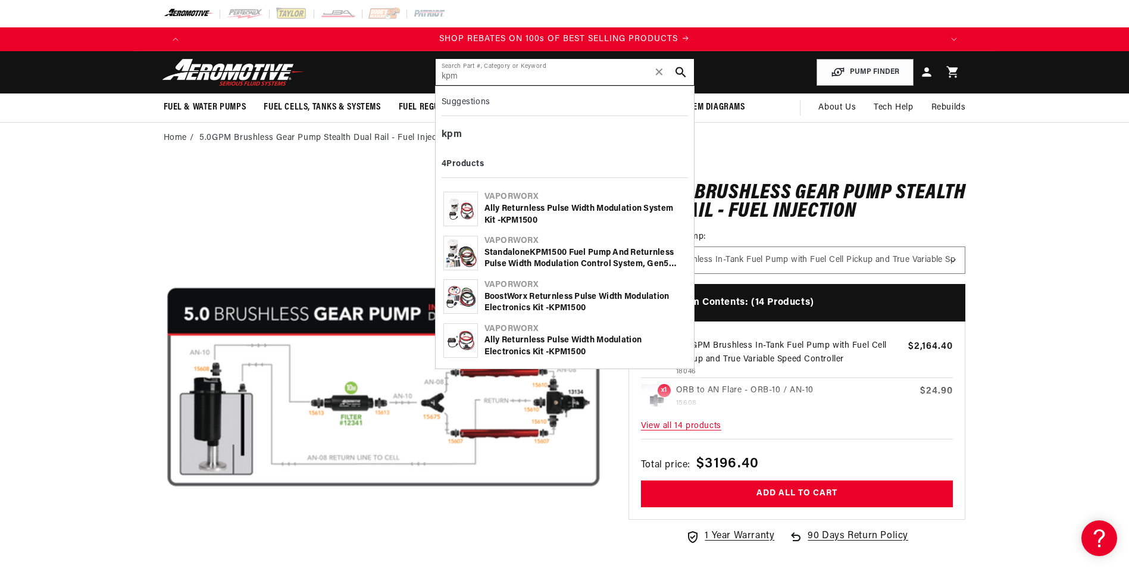
type input "kpm"
click at [529, 268] on div "Standalone KPM 1500 Fuel Pump and Returnless Pulse Width Modulation Control Sys…" at bounding box center [585, 258] width 202 height 23
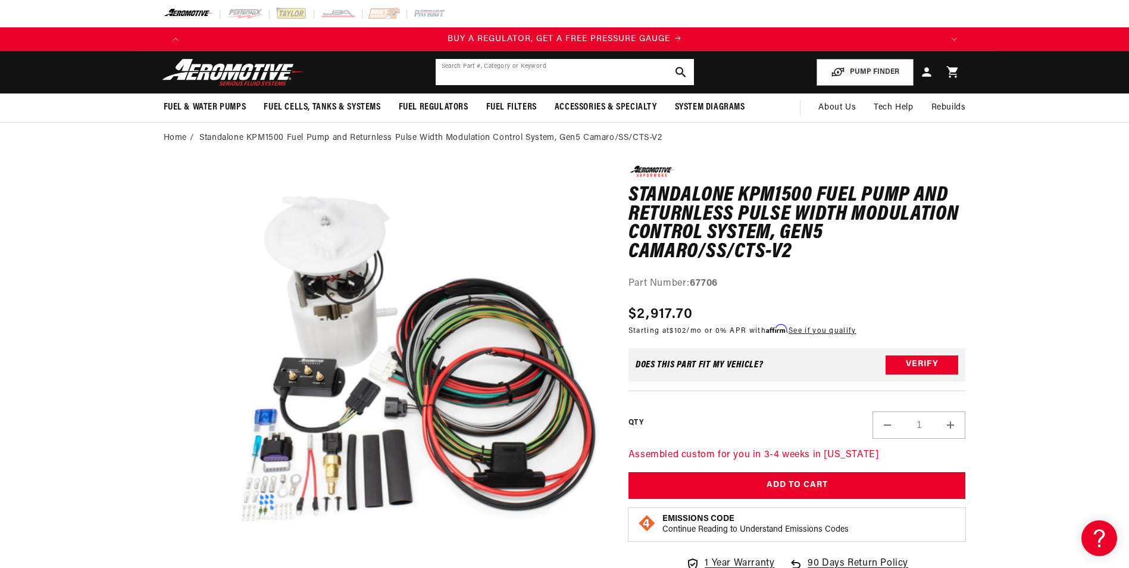
click at [549, 73] on input "text" at bounding box center [565, 72] width 258 height 26
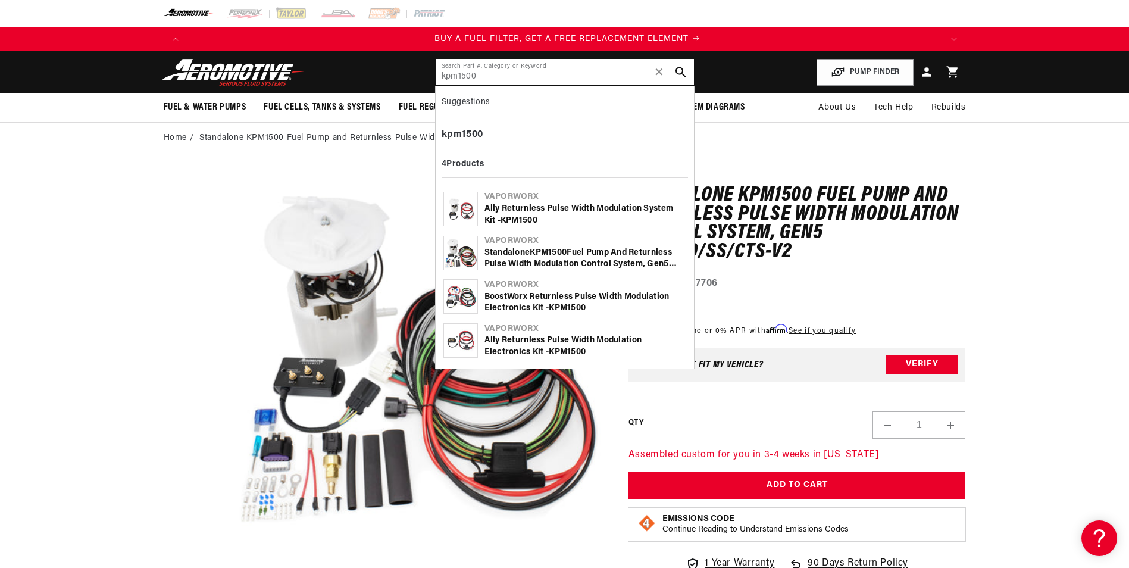
scroll to position [0, 755]
type input "kpm1500"
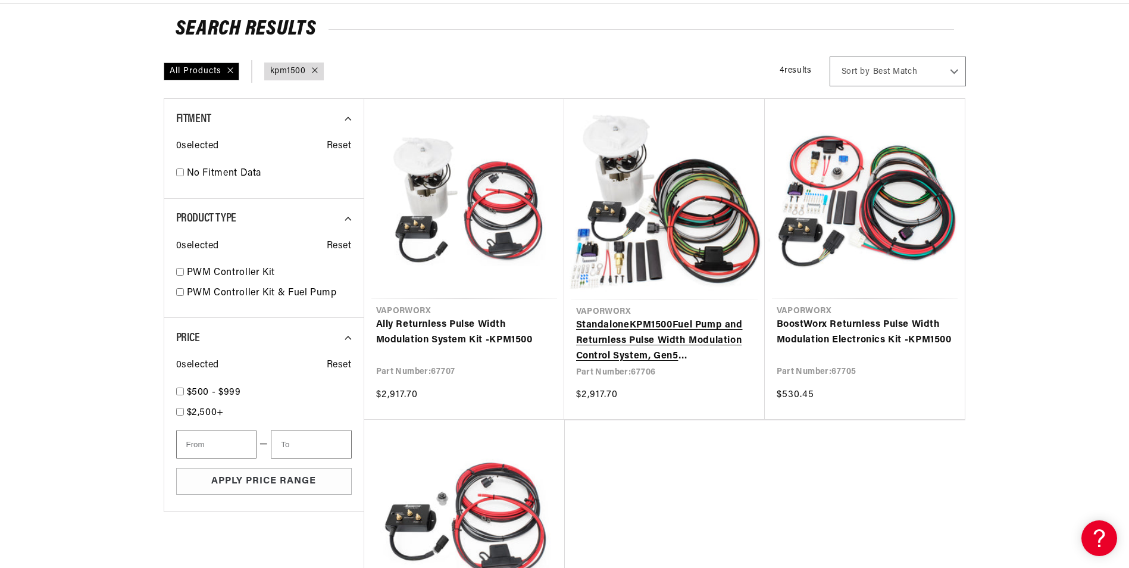
scroll to position [0, 755]
click at [456, 332] on link "Ally Returnless Pulse Width Modulation System Kit - KPM1500" at bounding box center [464, 332] width 176 height 30
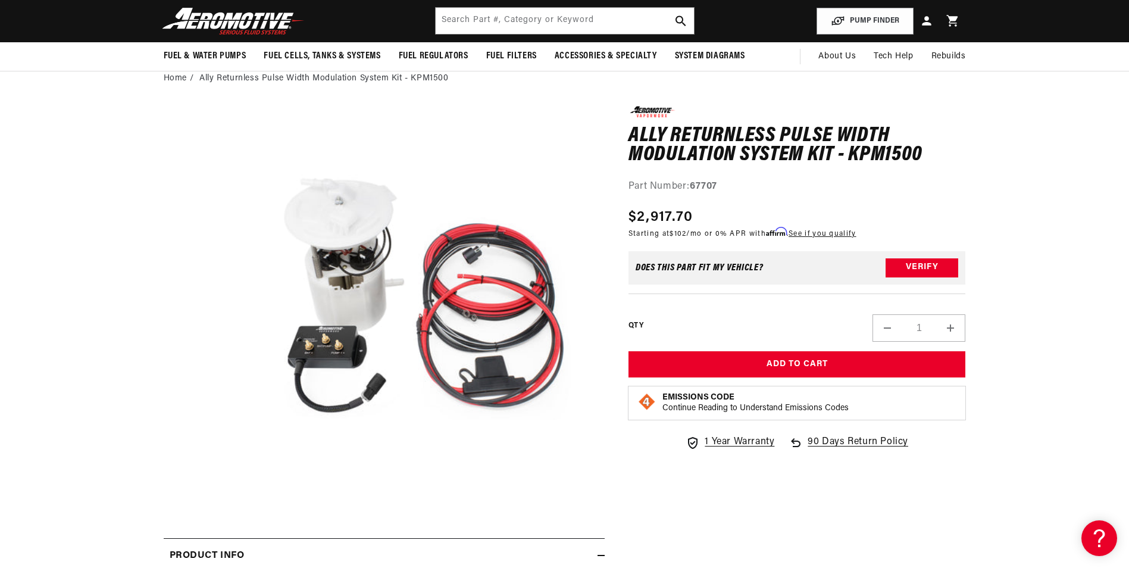
scroll to position [0, 1509]
click at [530, 21] on input "text" at bounding box center [565, 21] width 258 height 26
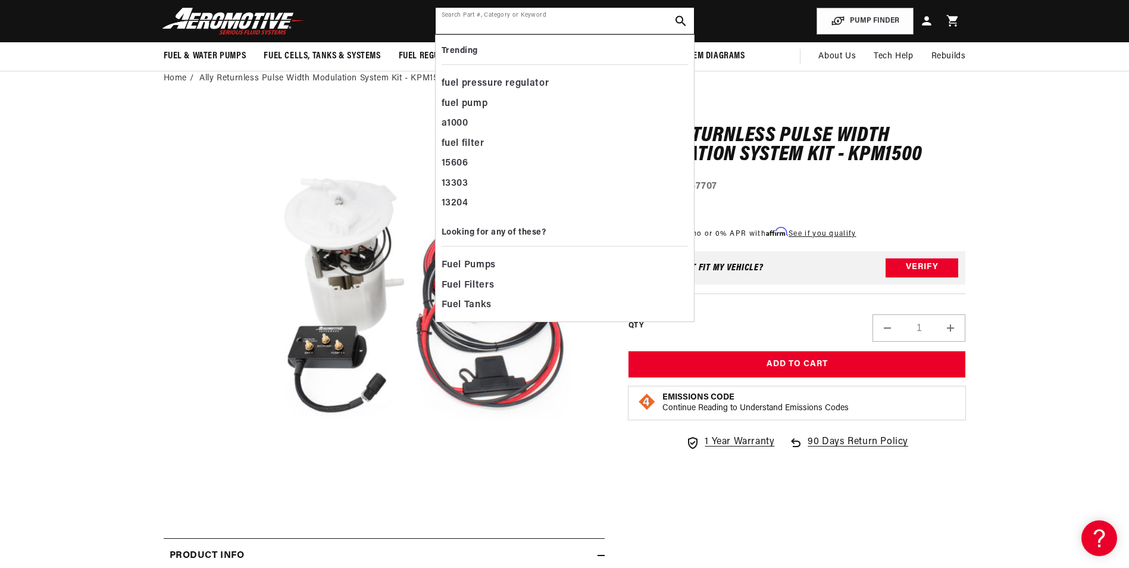
scroll to position [0, 755]
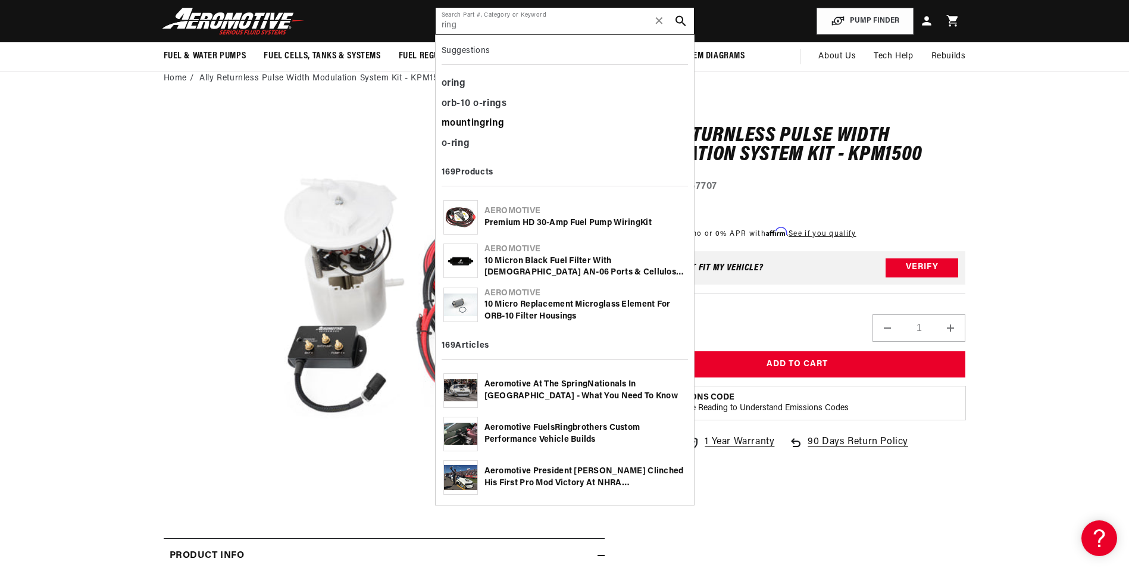
type input "ring"
click at [502, 123] on b "ring" at bounding box center [495, 123] width 19 height 10
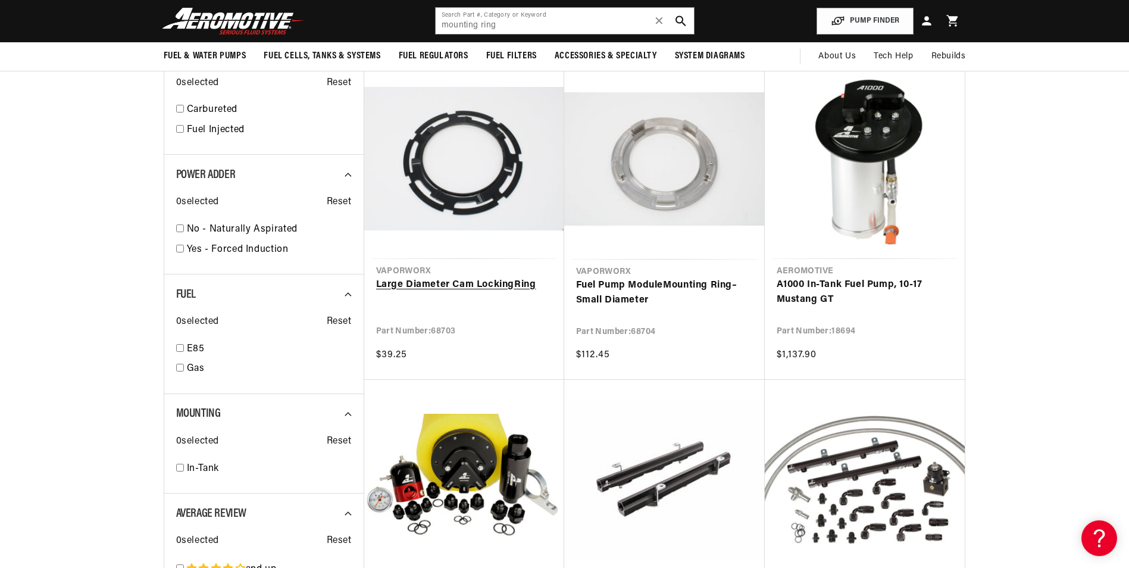
scroll to position [1428, 0]
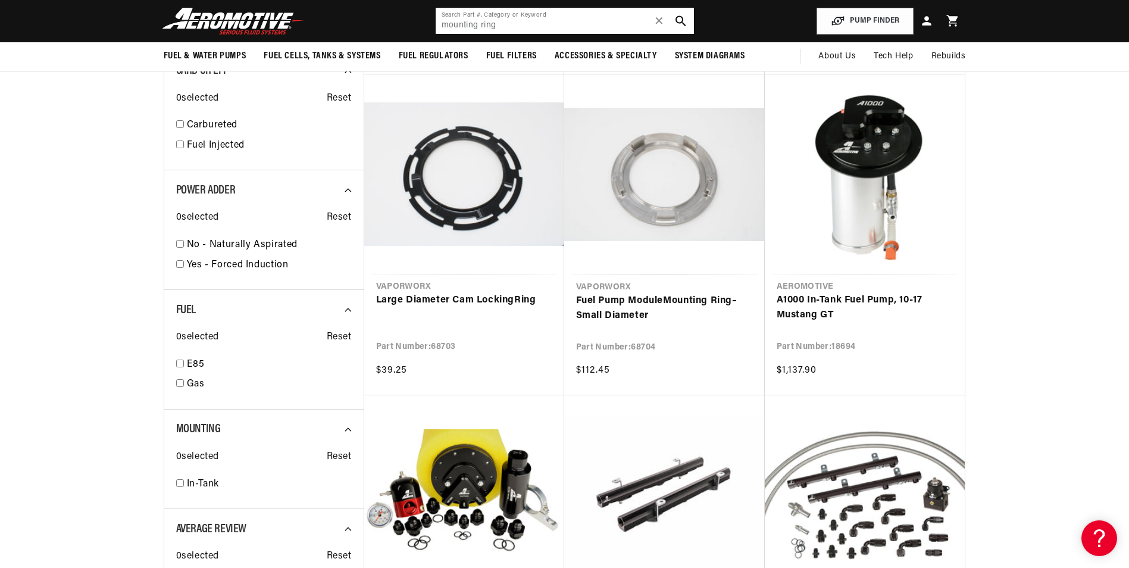
click at [540, 22] on input "mounting ring" at bounding box center [565, 21] width 258 height 26
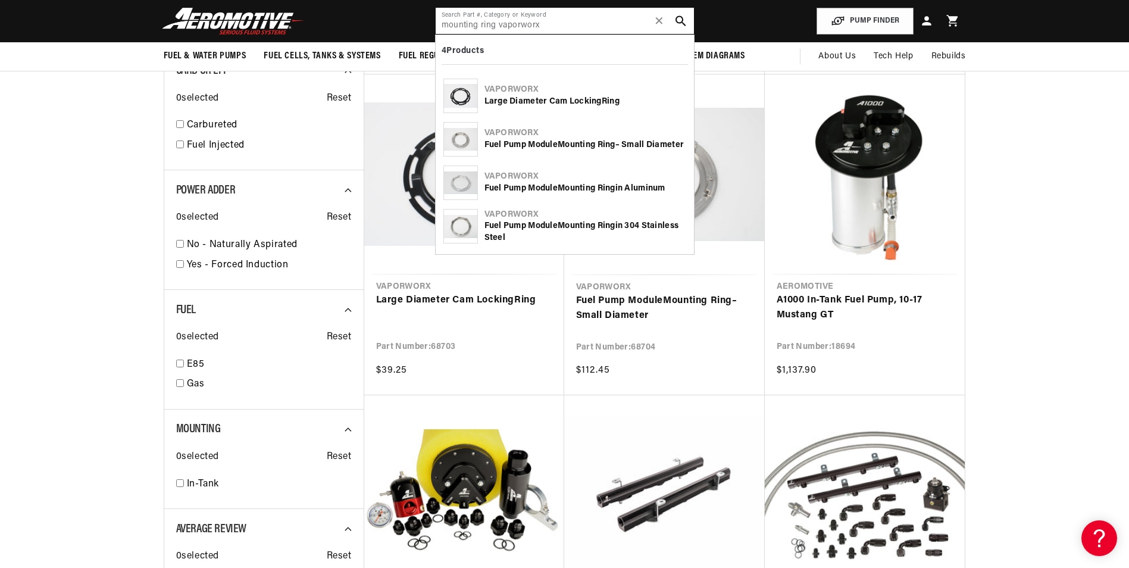
type input "mounting ring vaporworx"
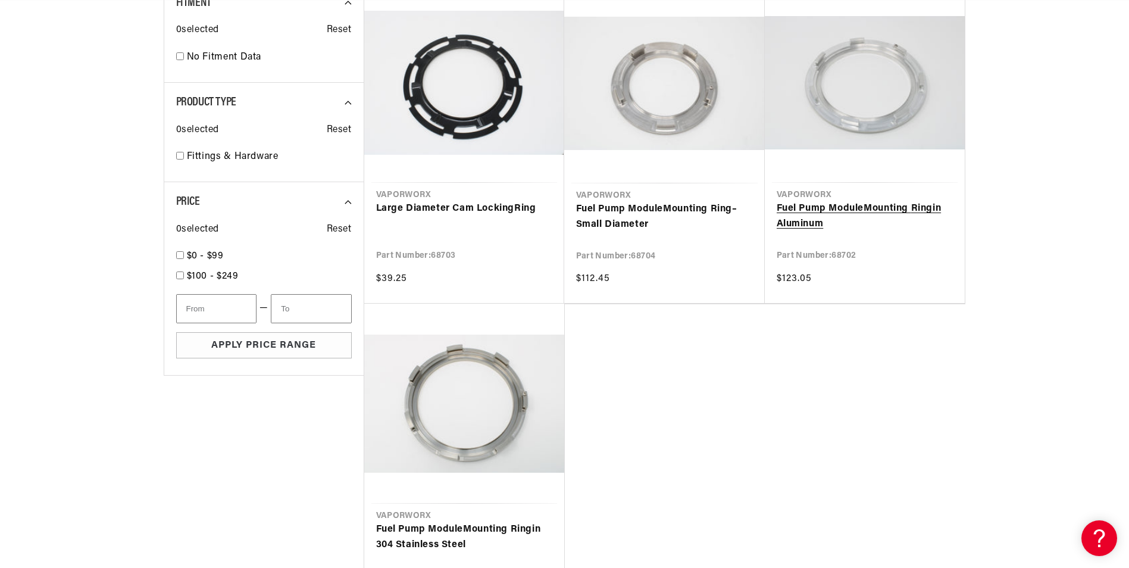
click at [885, 207] on link "Fuel Pump Module Mounting Ring in Aluminum" at bounding box center [865, 216] width 176 height 30
click at [454, 211] on link "Large Diameter Cam Locking Ring" at bounding box center [464, 208] width 176 height 15
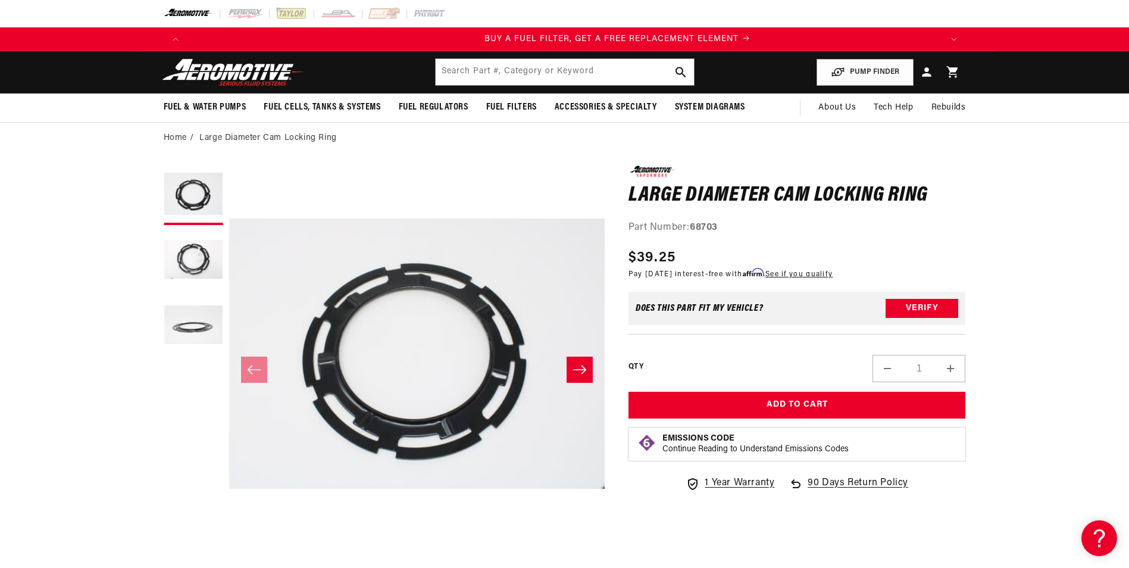
scroll to position [0, 755]
click at [504, 77] on input "text" at bounding box center [565, 72] width 258 height 26
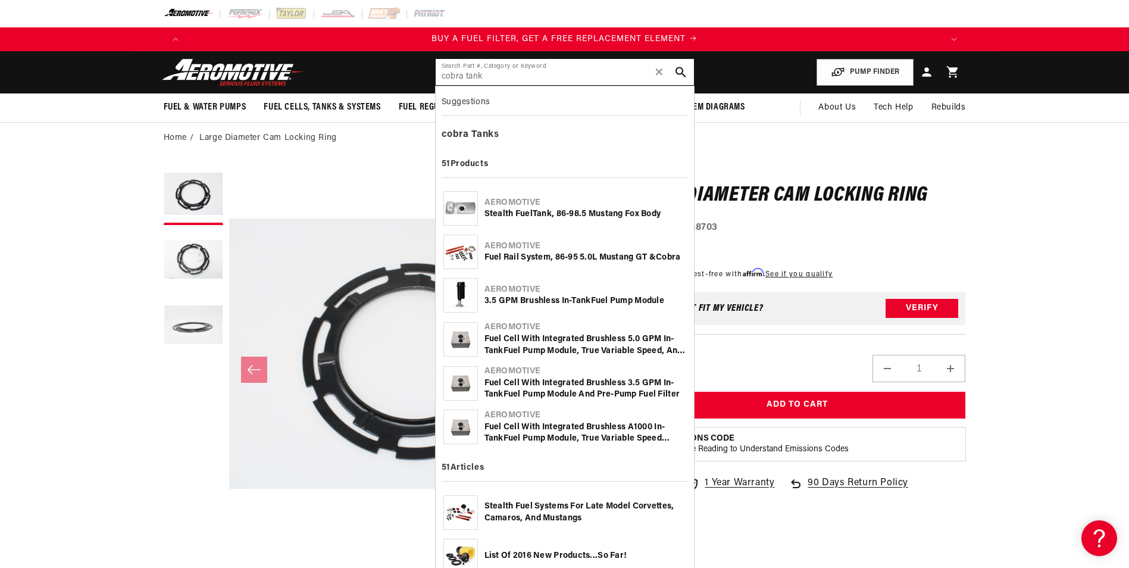
type input "cobra tank"
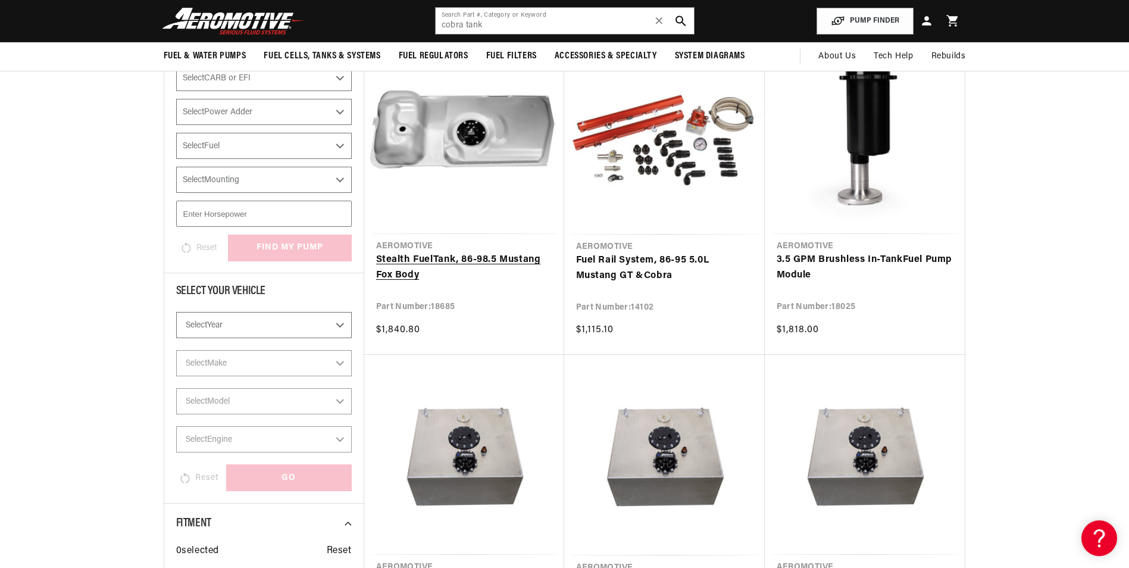
scroll to position [179, 0]
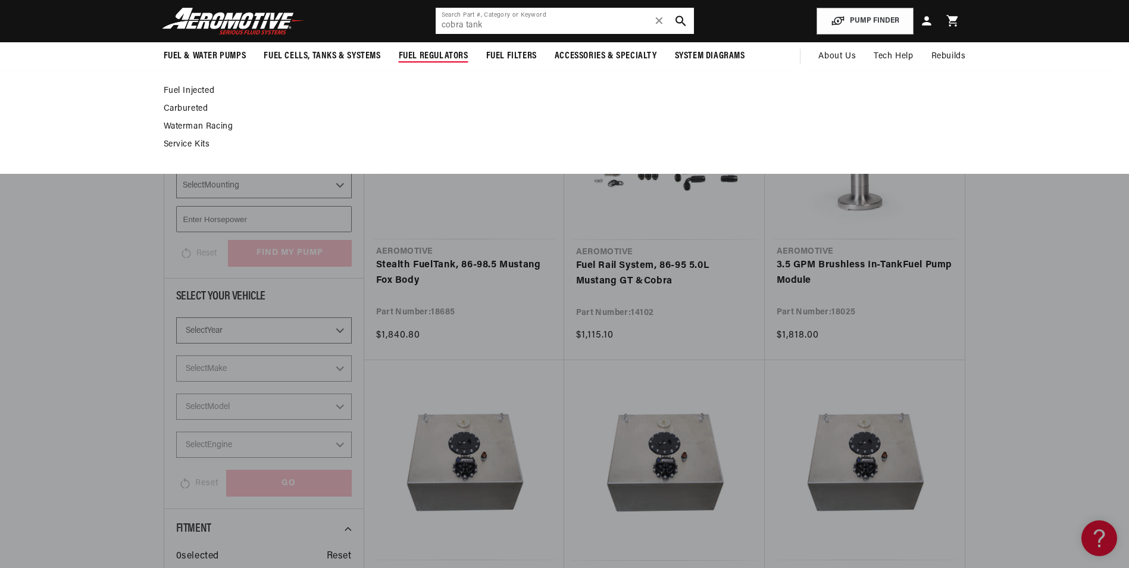
drag, startPoint x: 496, startPoint y: 26, endPoint x: 384, endPoint y: 49, distance: 113.6
click at [385, 49] on sticky-header "Fuel & Water Pumps Back In-Tank Water Pumps" at bounding box center [564, 35] width 1129 height 71
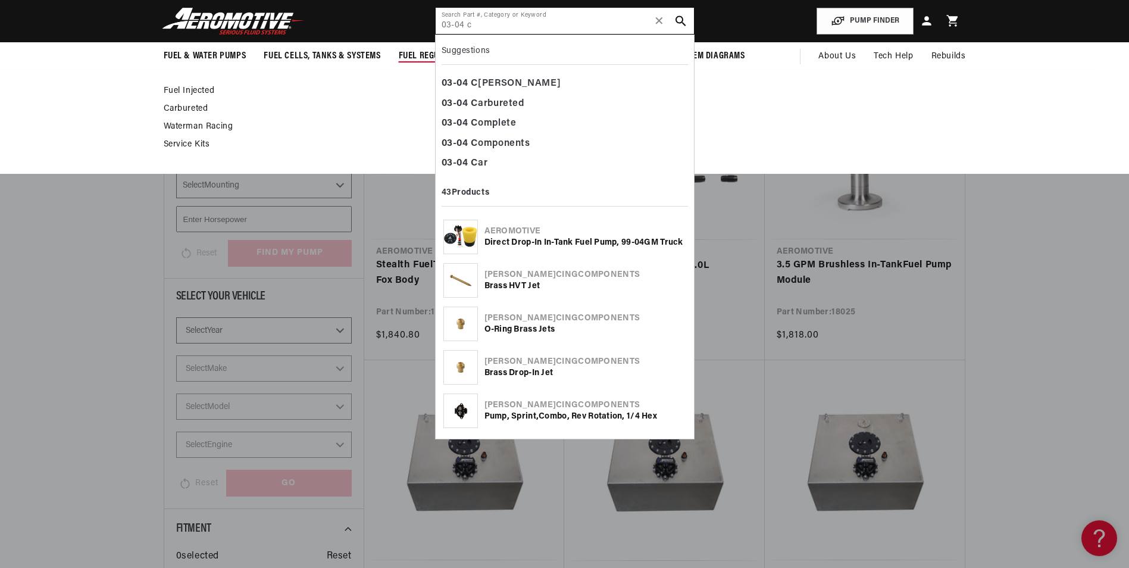
scroll to position [0, 1509]
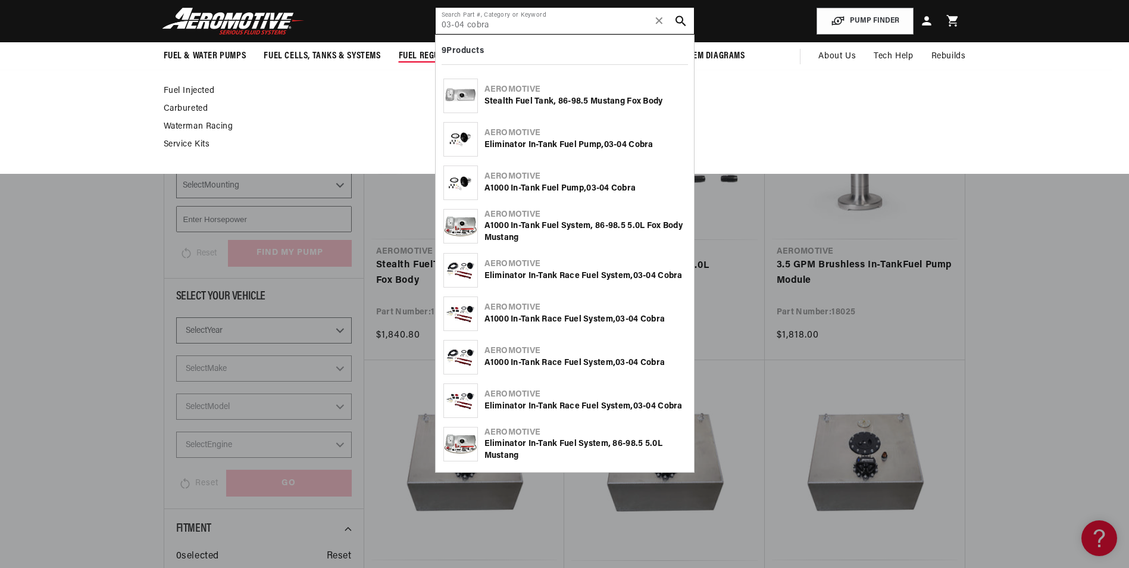
type input "03-04 cobra"
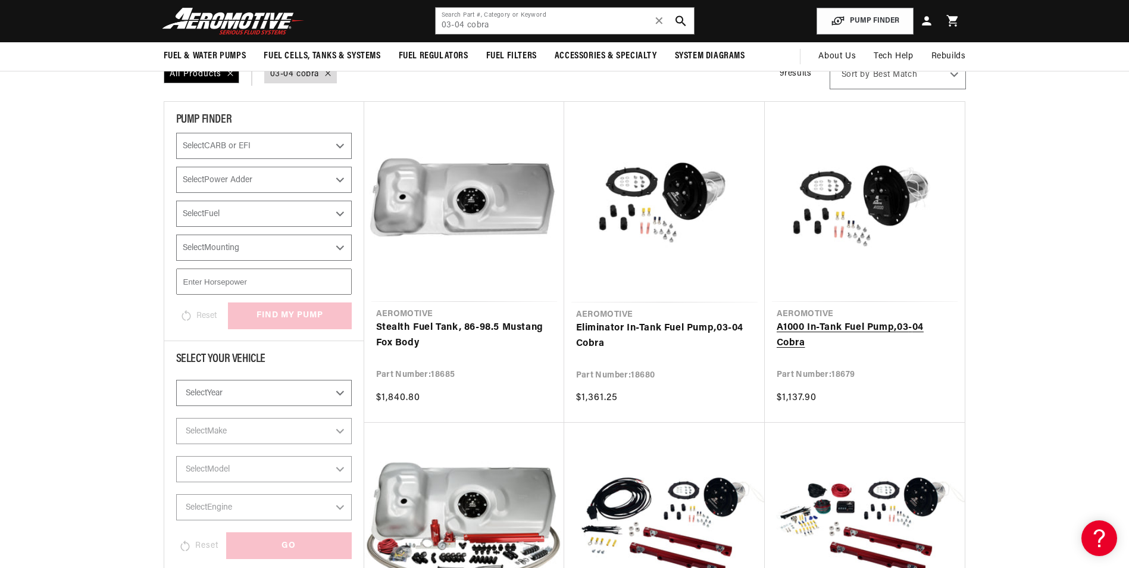
click at [886, 324] on link "A1000 In-Tank Fuel Pump, 03 - 04 Cobra" at bounding box center [865, 335] width 176 height 30
